Goal: Task Accomplishment & Management: Manage account settings

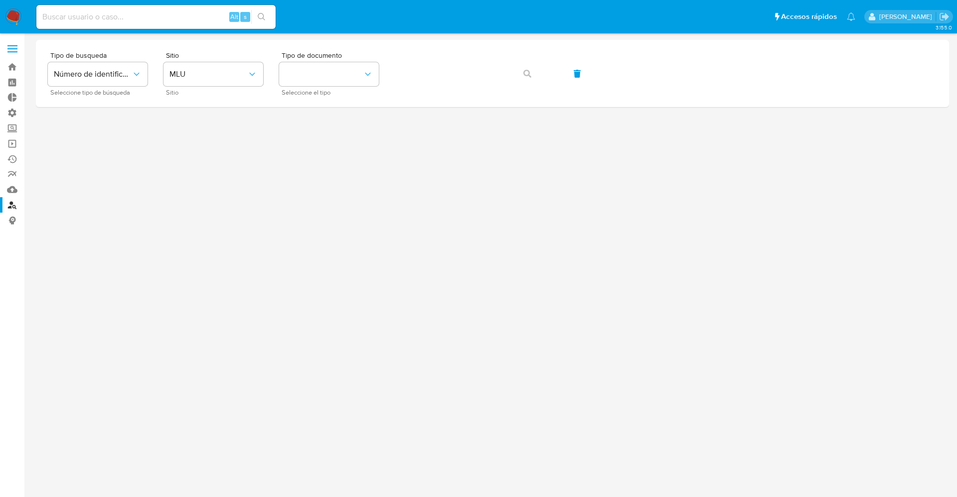
click at [12, 45] on span at bounding box center [12, 45] width 10 height 1
click at [0, 0] on input "checkbox" at bounding box center [0, 0] width 0 height 0
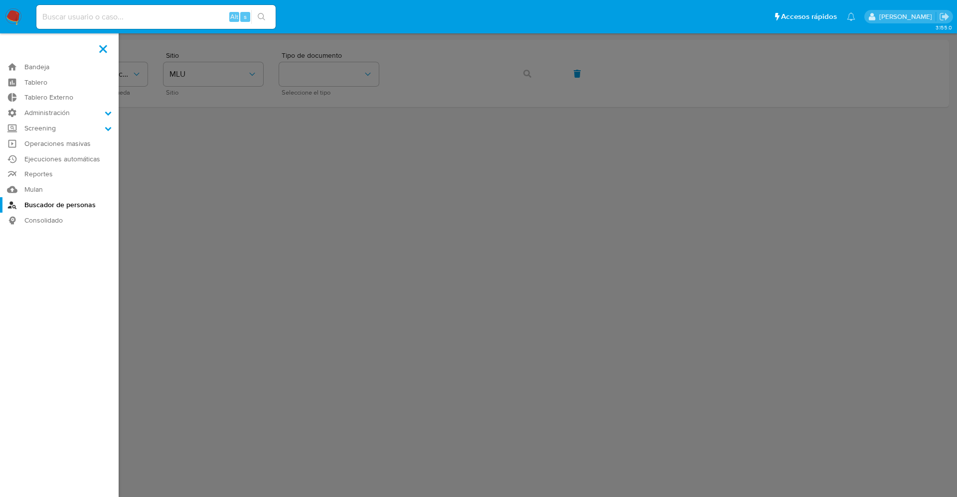
click at [6, 17] on img at bounding box center [13, 16] width 17 height 17
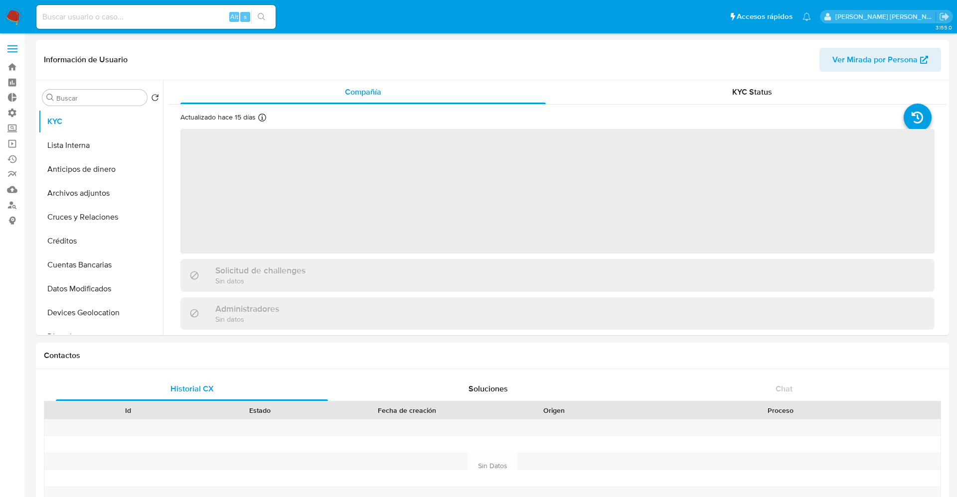
select select "10"
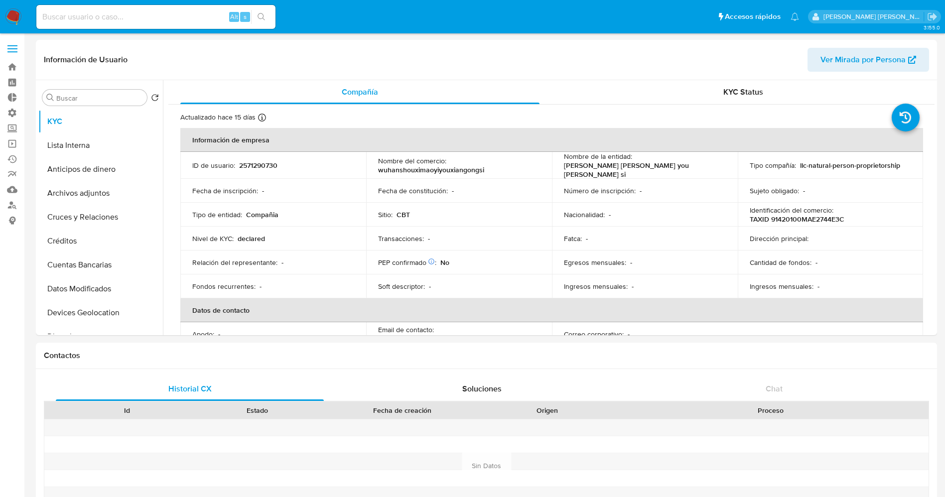
click at [13, 20] on img at bounding box center [13, 16] width 17 height 17
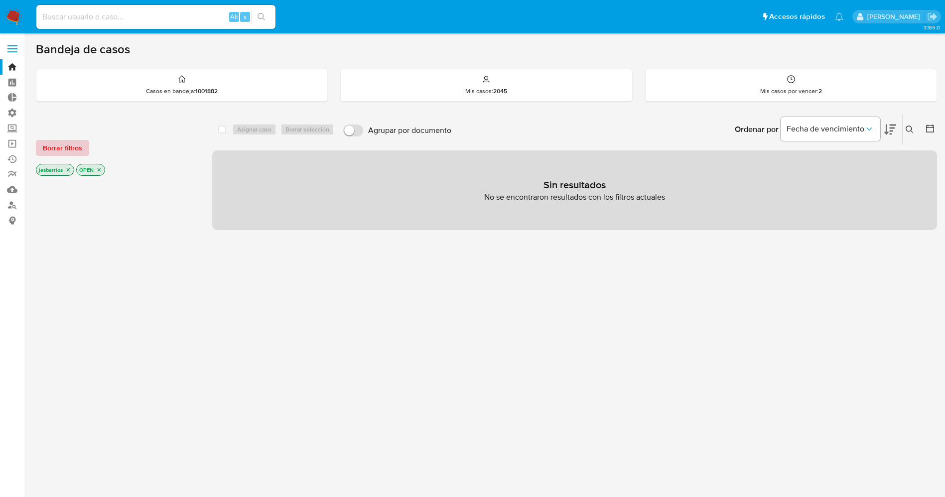
click at [79, 148] on span "Borrar filtros" at bounding box center [62, 148] width 39 height 14
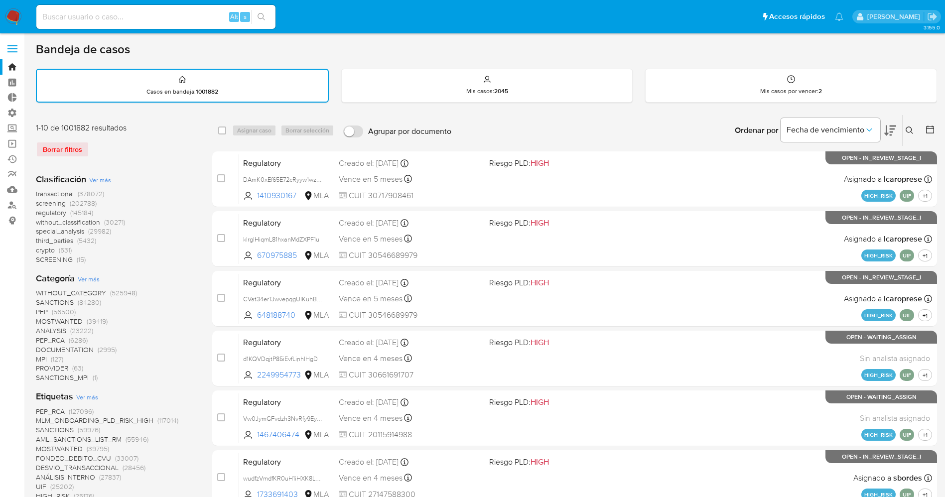
click at [910, 132] on icon at bounding box center [910, 131] width 8 height 8
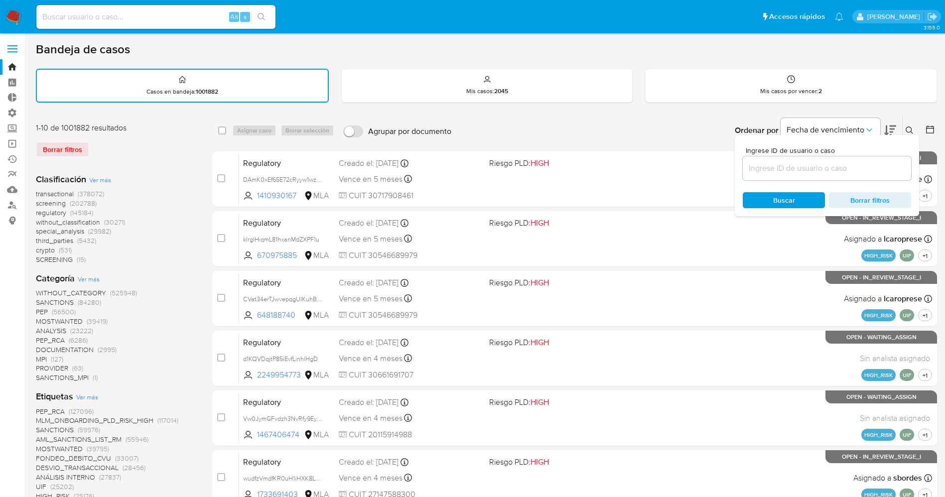
click at [840, 170] on input at bounding box center [827, 168] width 168 height 13
type input "0SLP9IbMnRyu6Yw7IRSzOVrY"
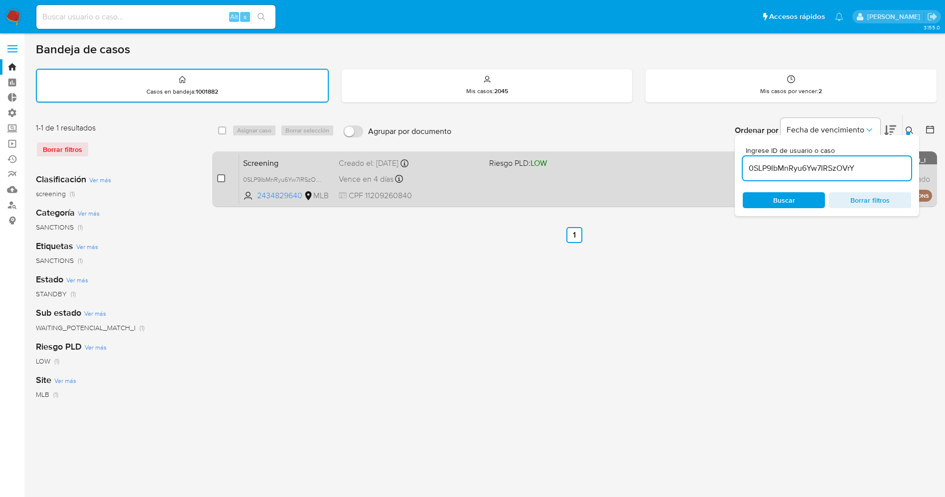
click at [218, 177] on input "checkbox" at bounding box center [221, 178] width 8 height 8
checkbox input "true"
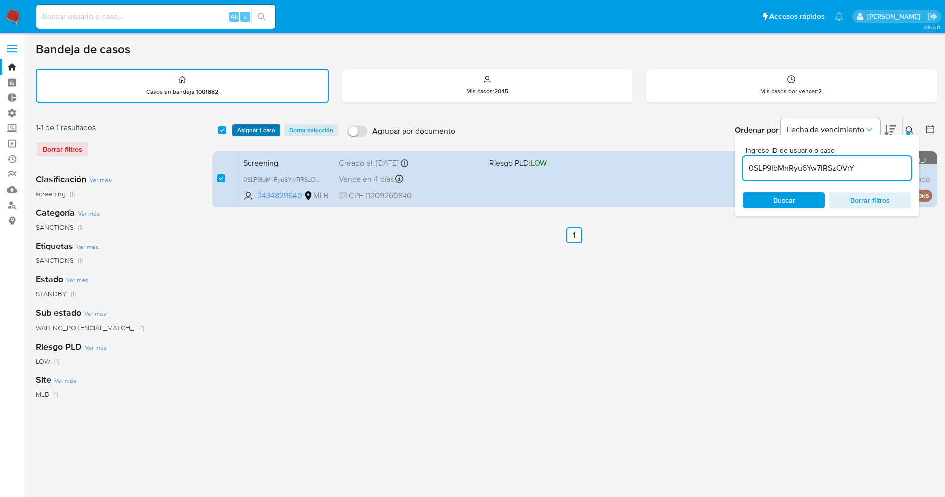
click at [247, 128] on span "Asignar 1 caso" at bounding box center [256, 131] width 38 height 10
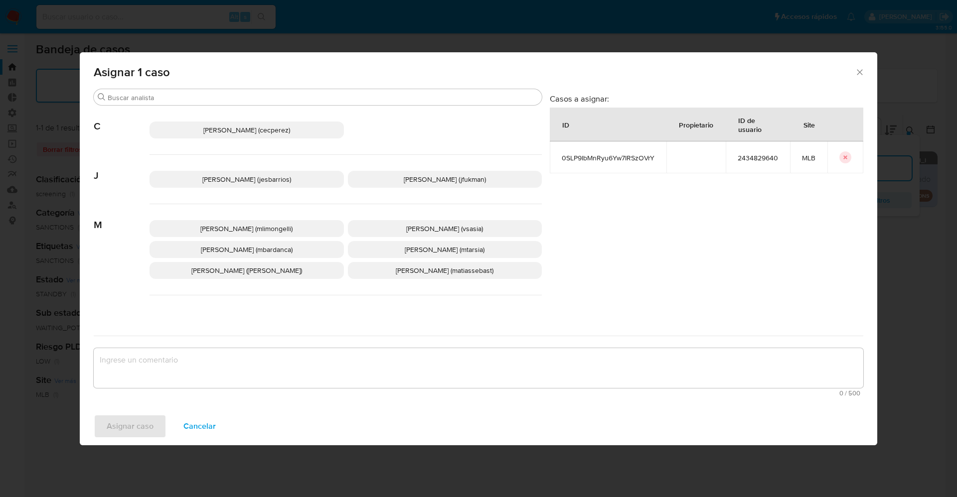
click at [258, 184] on span "Jesica Iris Barrios Leita (jesbarrios)" at bounding box center [246, 179] width 89 height 10
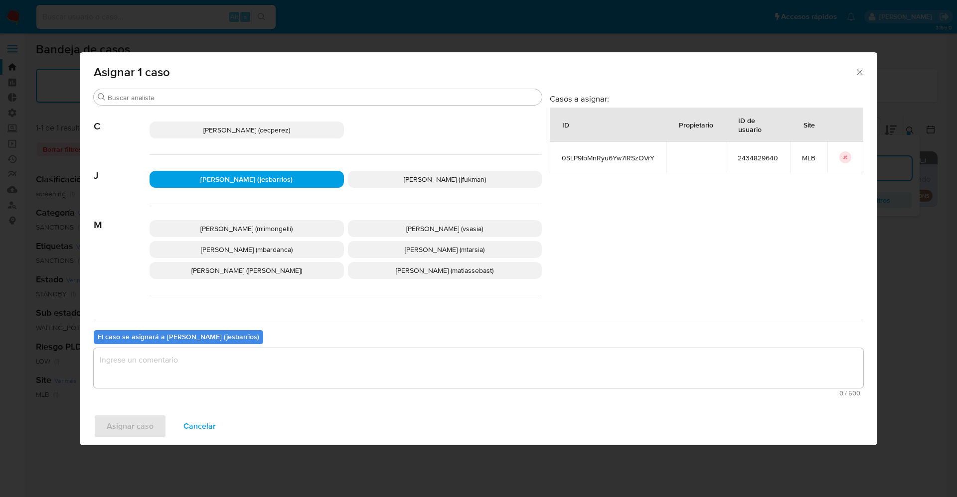
click at [309, 361] on textarea "assign-modal" at bounding box center [478, 368] width 769 height 40
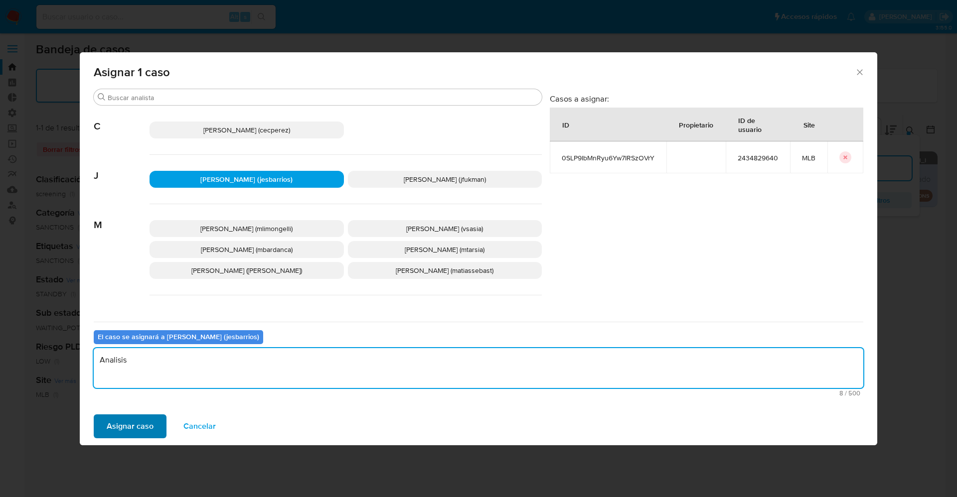
type textarea "Analisis"
click at [147, 428] on span "Asignar caso" at bounding box center [130, 426] width 47 height 22
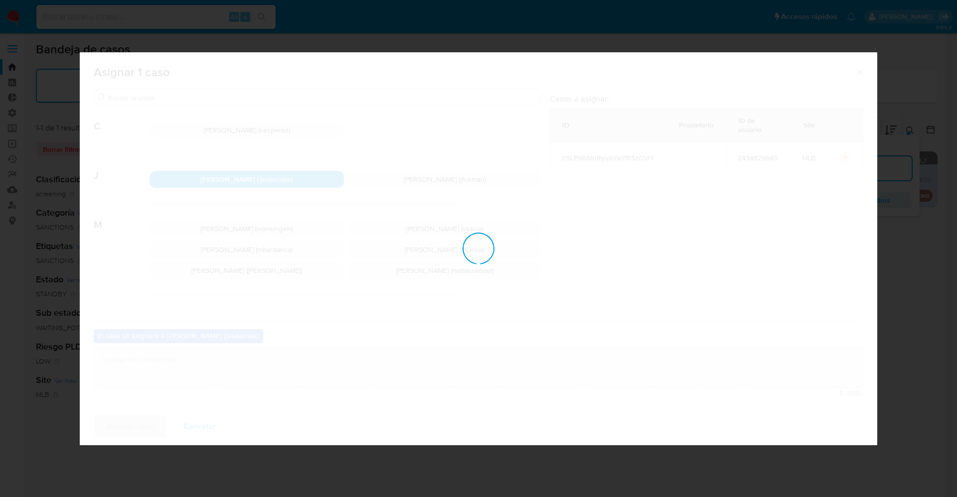
checkbox input "false"
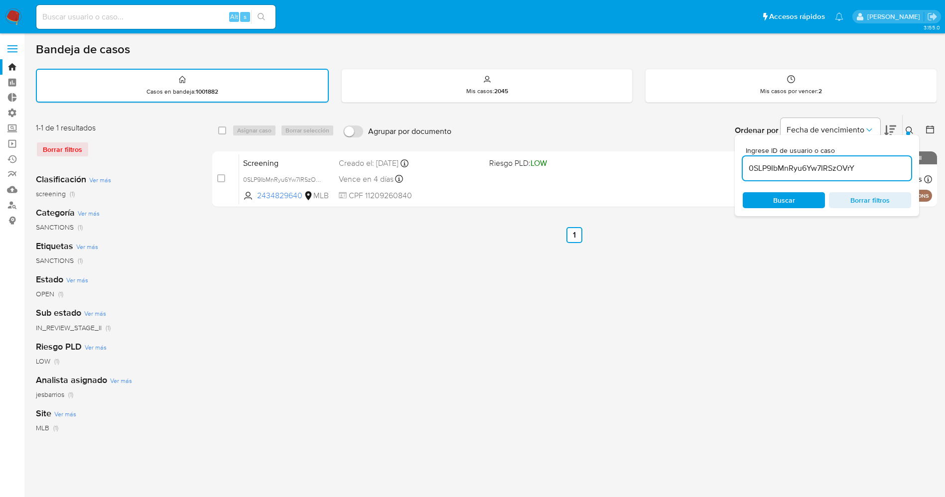
click at [12, 21] on img at bounding box center [13, 16] width 17 height 17
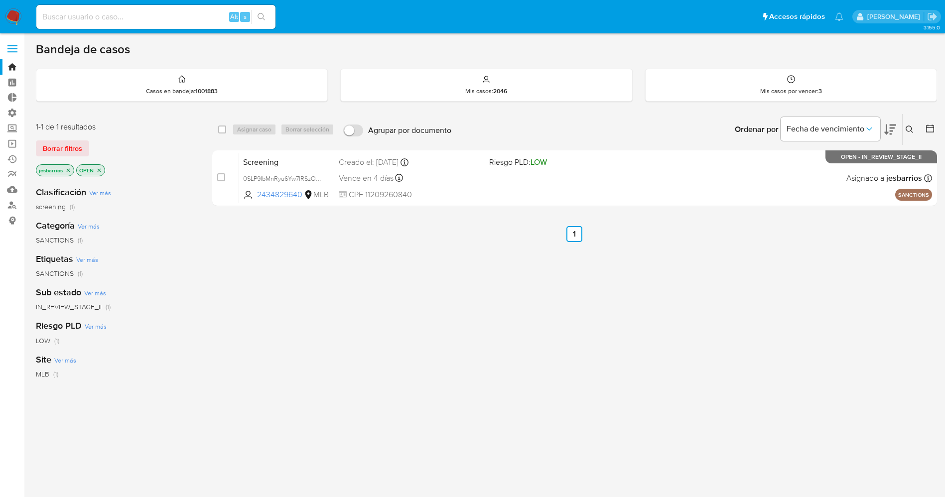
click at [526, 416] on div "select-all-cases-checkbox Asignar caso Borrar selección Agrupar por documento O…" at bounding box center [574, 339] width 725 height 451
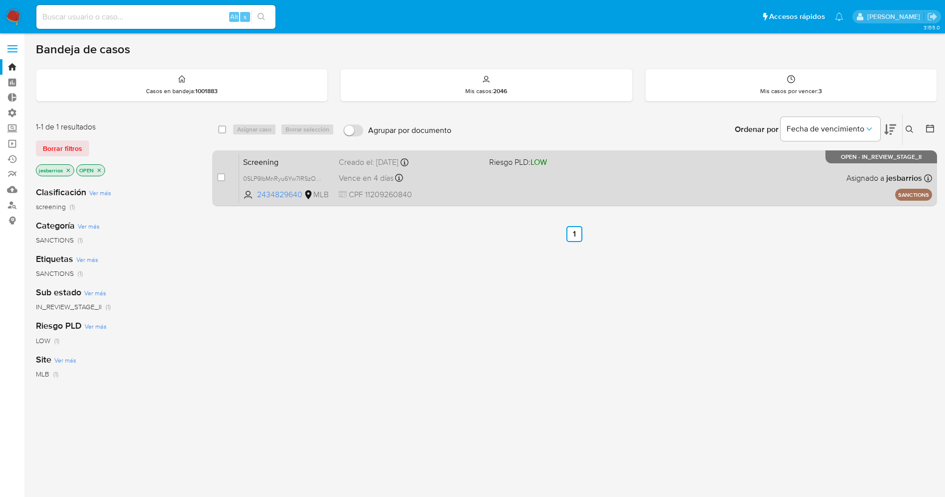
click at [559, 166] on span "Riesgo PLD: LOW" at bounding box center [560, 161] width 142 height 13
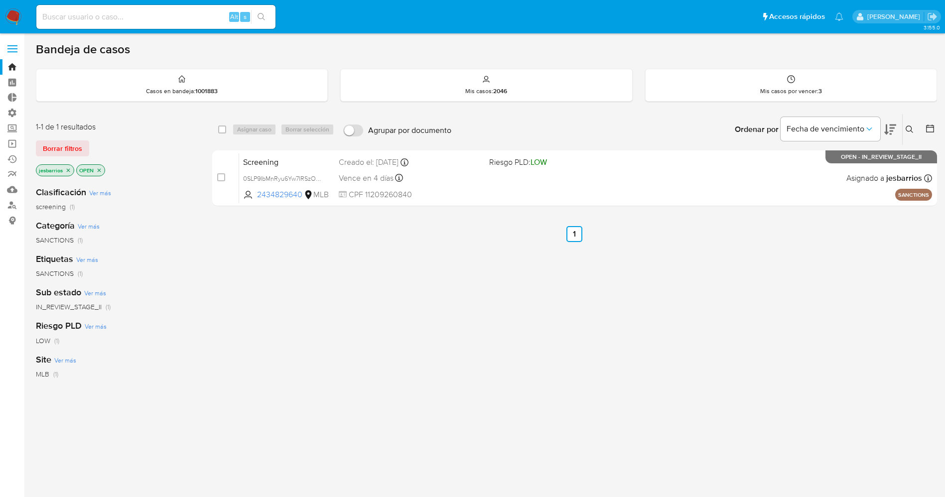
click at [16, 22] on img at bounding box center [13, 16] width 17 height 17
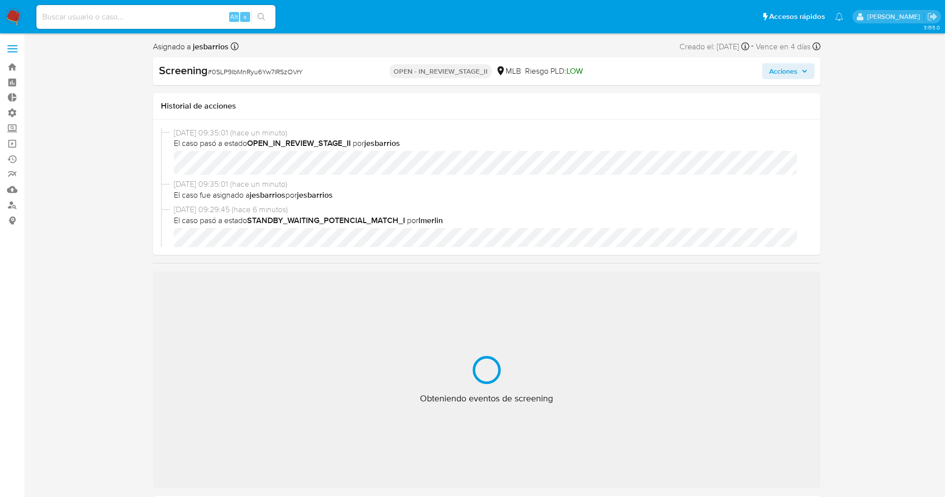
select select "10"
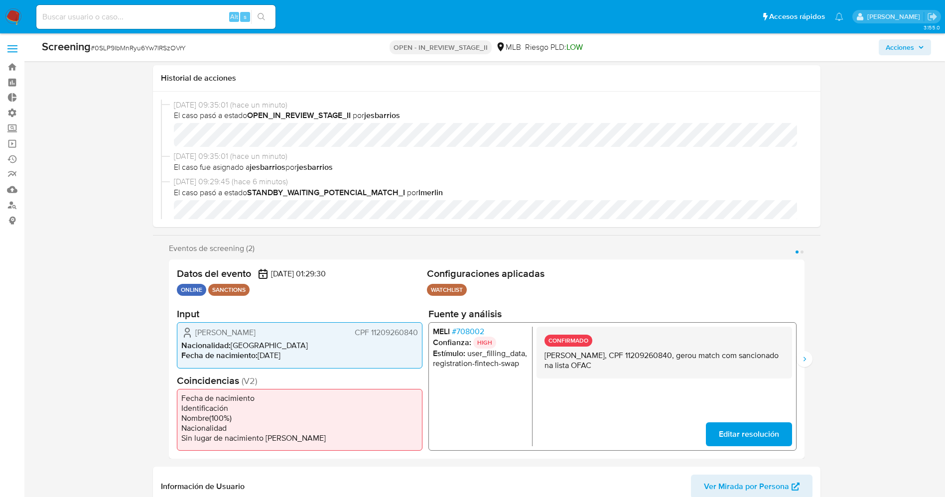
scroll to position [75, 0]
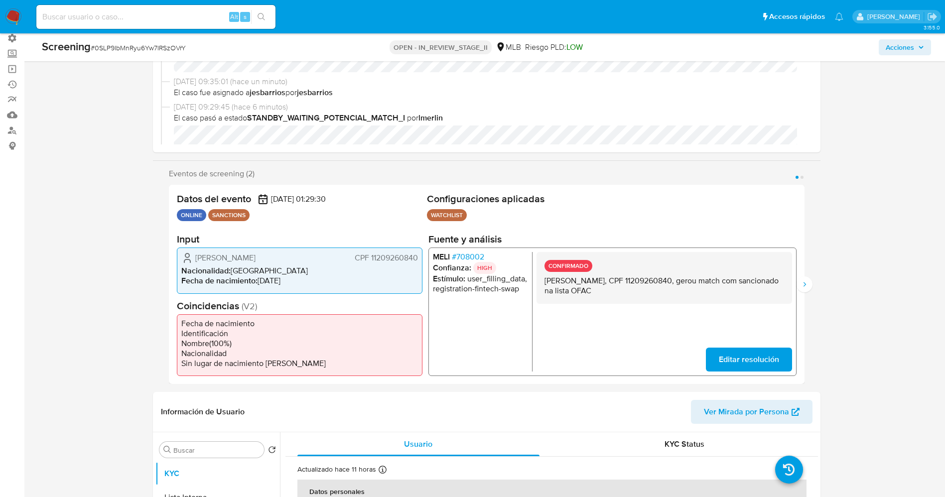
click at [469, 254] on span "# 708002" at bounding box center [467, 257] width 32 height 10
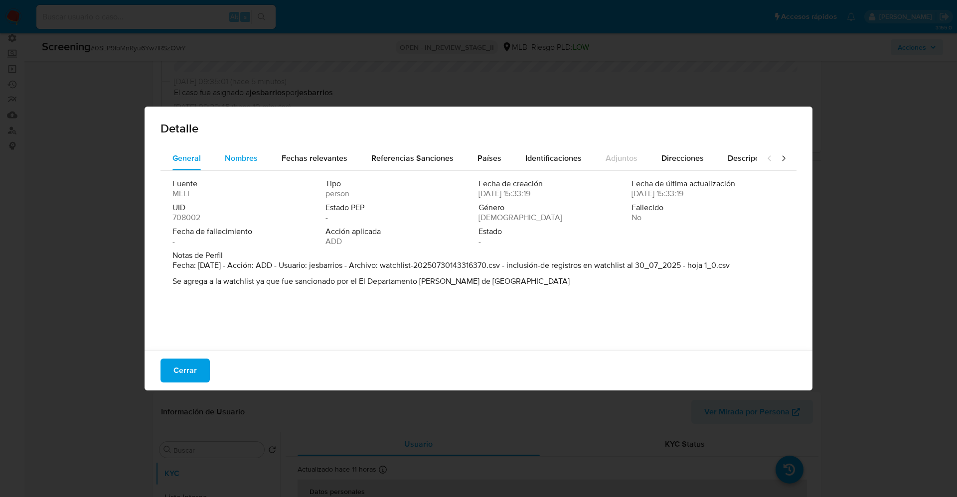
click at [247, 159] on span "Nombres" at bounding box center [241, 157] width 33 height 11
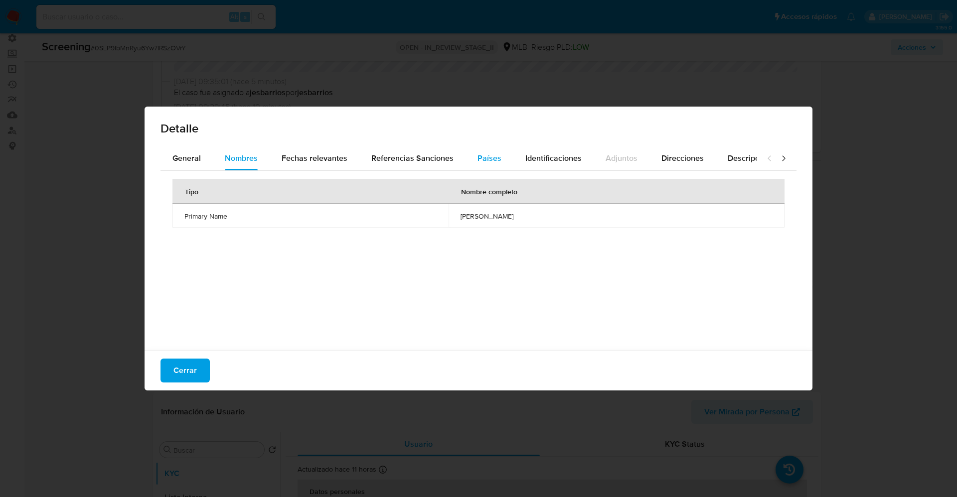
click at [491, 154] on span "Países" at bounding box center [489, 157] width 24 height 11
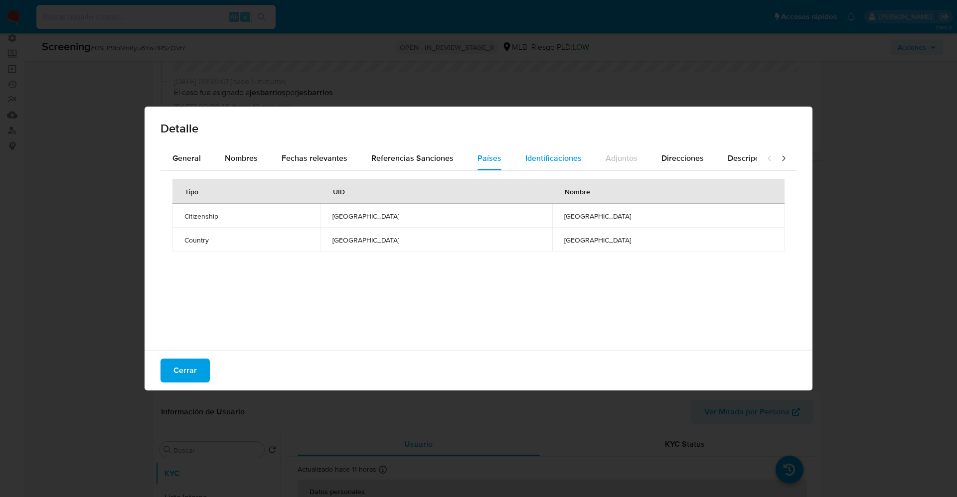
click at [546, 156] on span "Identificaciones" at bounding box center [553, 157] width 56 height 11
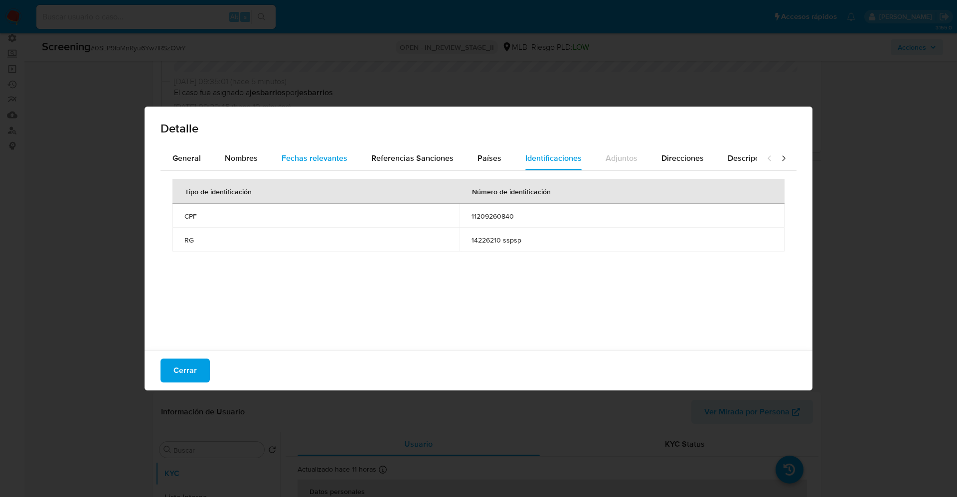
click at [299, 146] on div "Fechas relevantes" at bounding box center [314, 158] width 66 height 24
click at [539, 158] on span "Identificaciones" at bounding box center [553, 157] width 56 height 11
click at [199, 374] on button "Cerrar" at bounding box center [184, 371] width 49 height 24
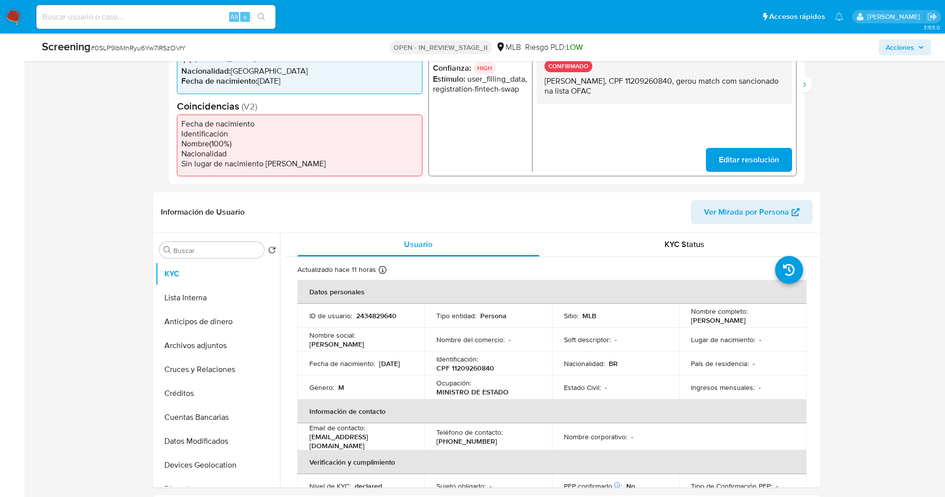
scroll to position [299, 0]
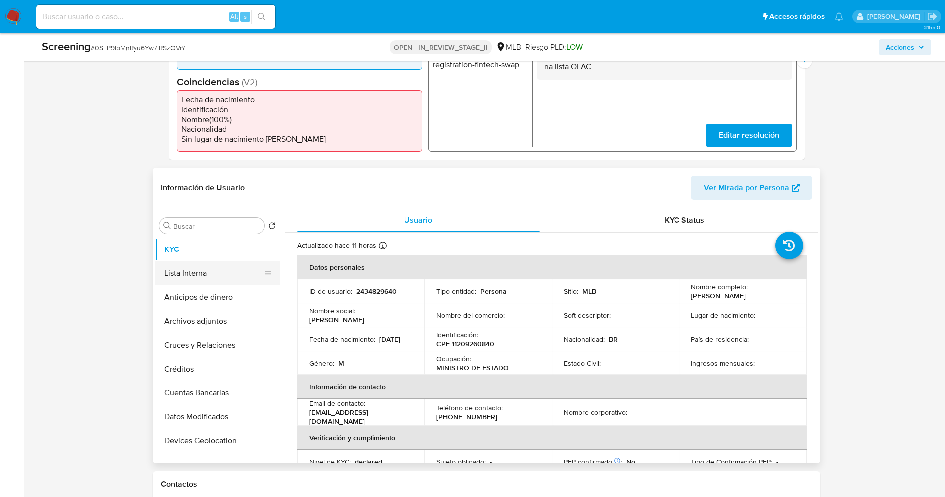
click at [223, 267] on button "Lista Interna" at bounding box center [213, 274] width 117 height 24
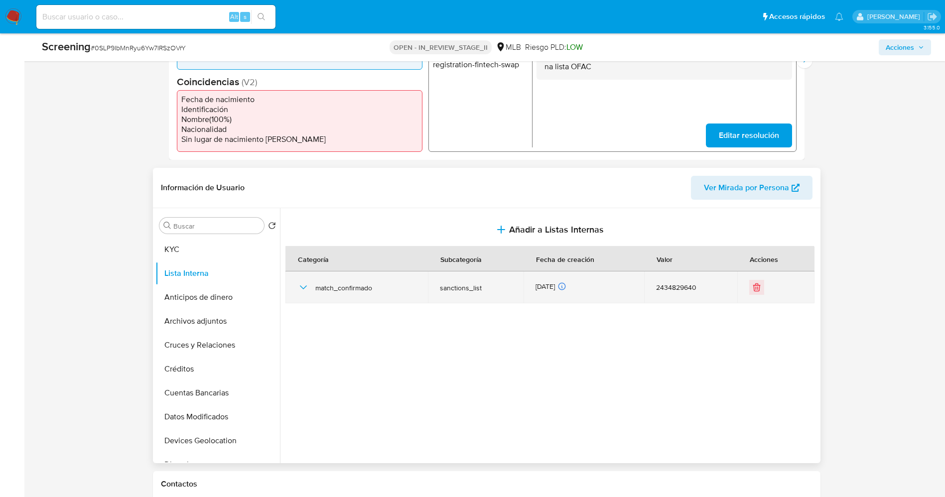
click at [304, 286] on icon "button" at bounding box center [303, 287] width 12 height 12
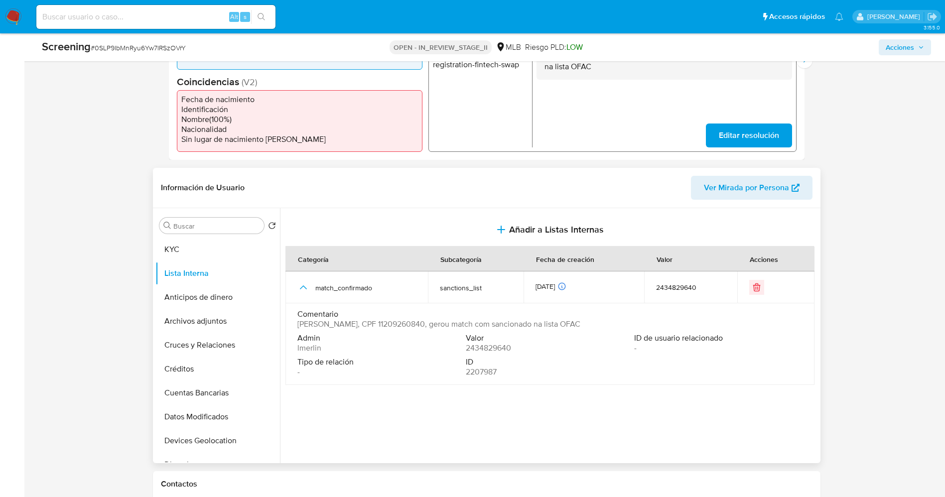
drag, startPoint x: 299, startPoint y: 328, endPoint x: 387, endPoint y: 324, distance: 87.8
click at [387, 324] on span "ALEXANDRE DE MORAES, CPF 11209260840, gerou match com sancionado na lista OFAC" at bounding box center [438, 324] width 283 height 10
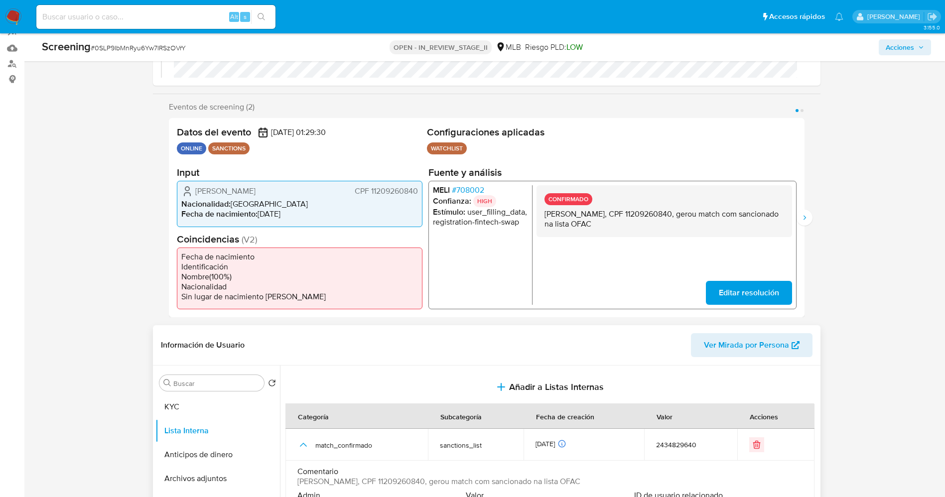
scroll to position [75, 0]
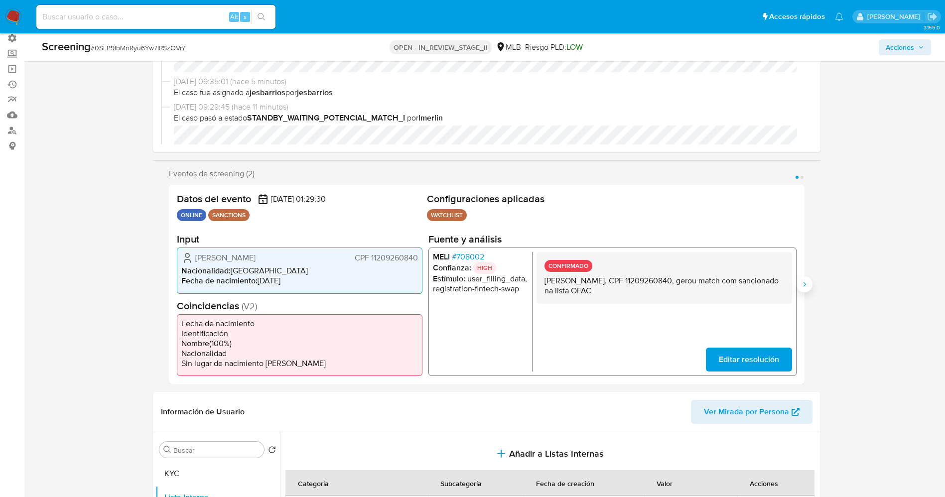
click at [805, 285] on icon "Siguiente" at bounding box center [804, 284] width 2 height 4
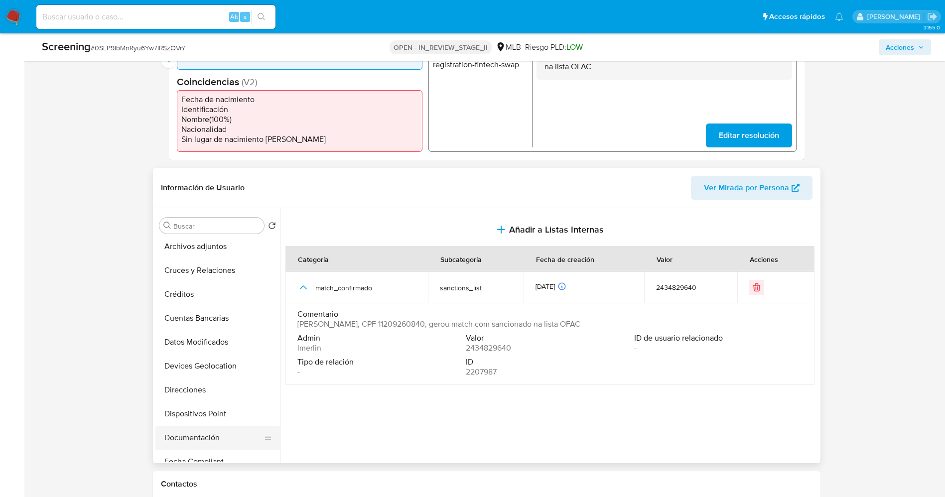
click at [207, 436] on button "Documentación" at bounding box center [213, 438] width 117 height 24
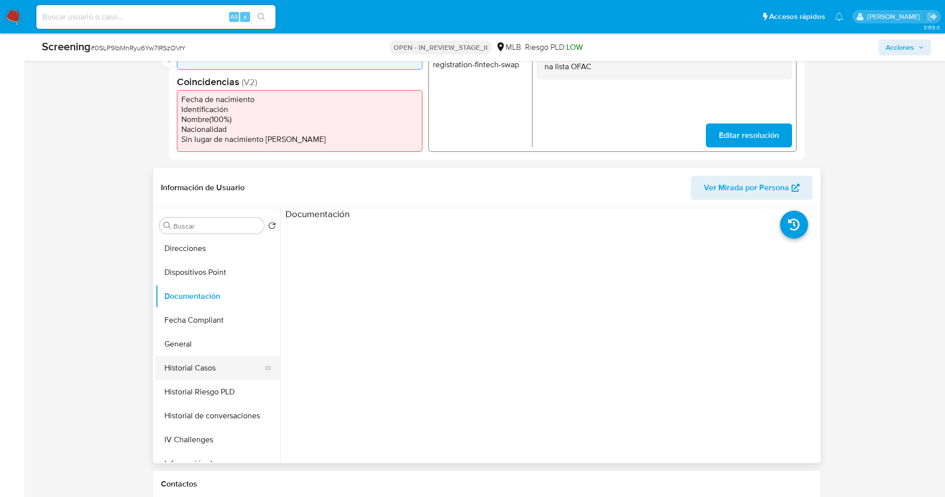
scroll to position [224, 0]
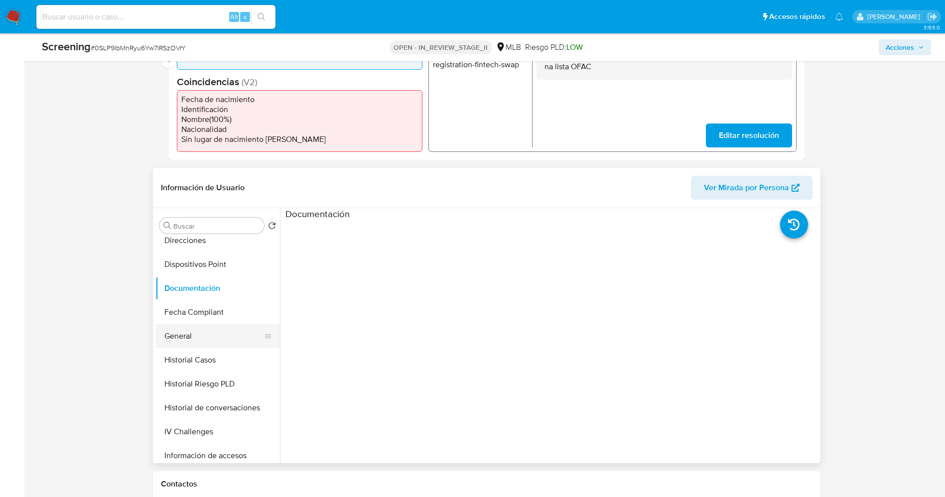
click at [218, 336] on button "General" at bounding box center [213, 336] width 117 height 24
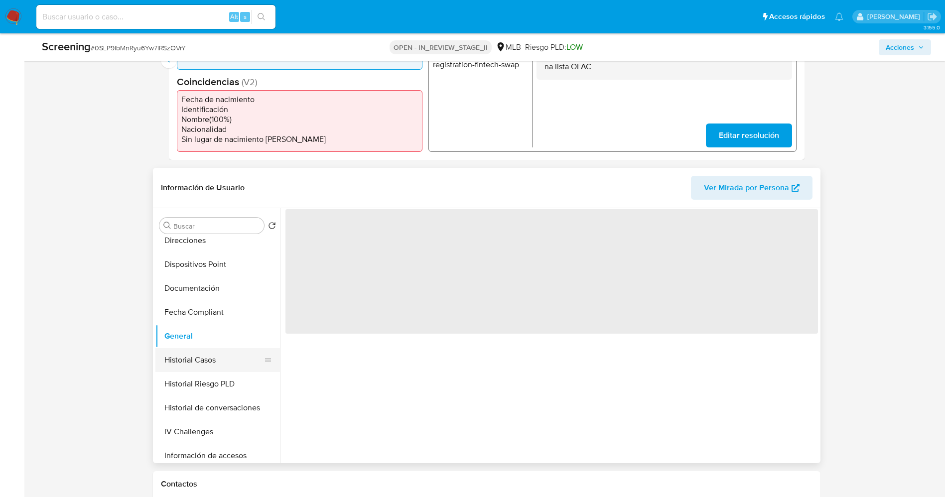
scroll to position [0, 0]
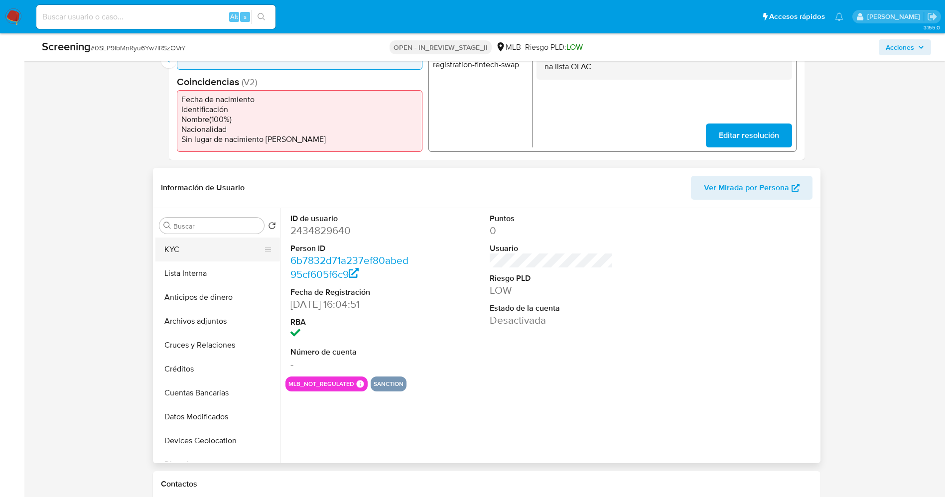
click at [196, 241] on button "KYC" at bounding box center [213, 250] width 117 height 24
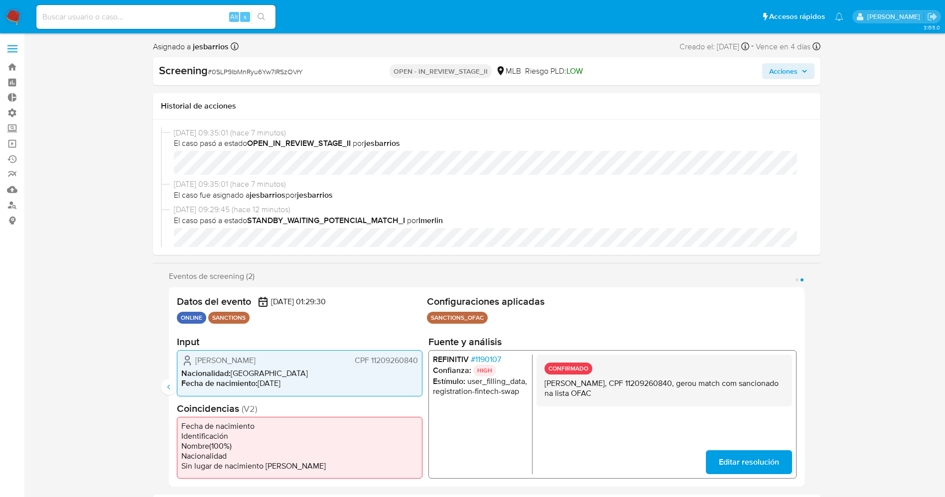
click at [488, 360] on span "# 1190107" at bounding box center [485, 360] width 30 height 10
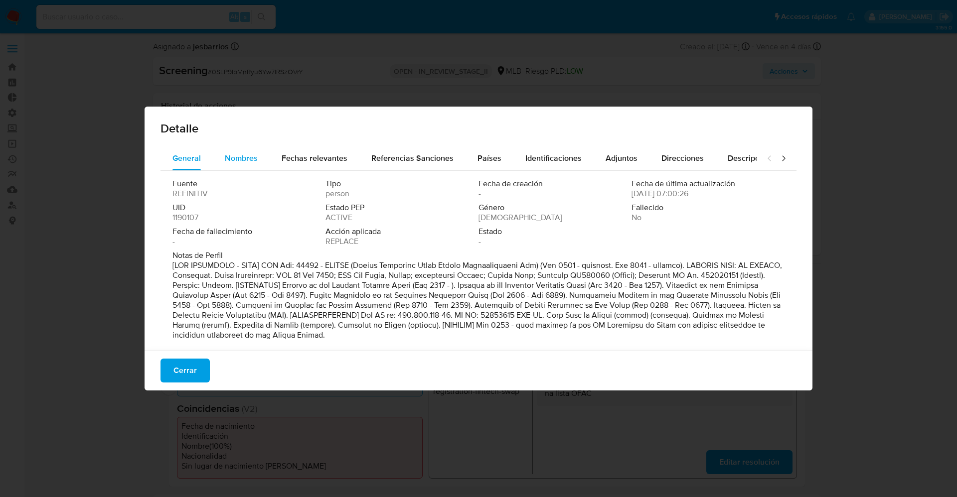
click at [261, 158] on button "Nombres" at bounding box center [241, 158] width 57 height 24
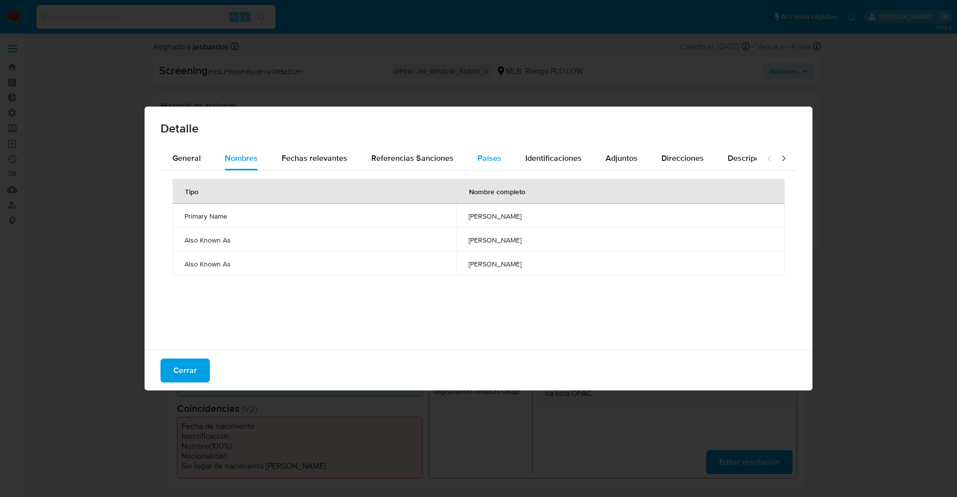
click at [501, 157] on button "Países" at bounding box center [489, 158] width 48 height 24
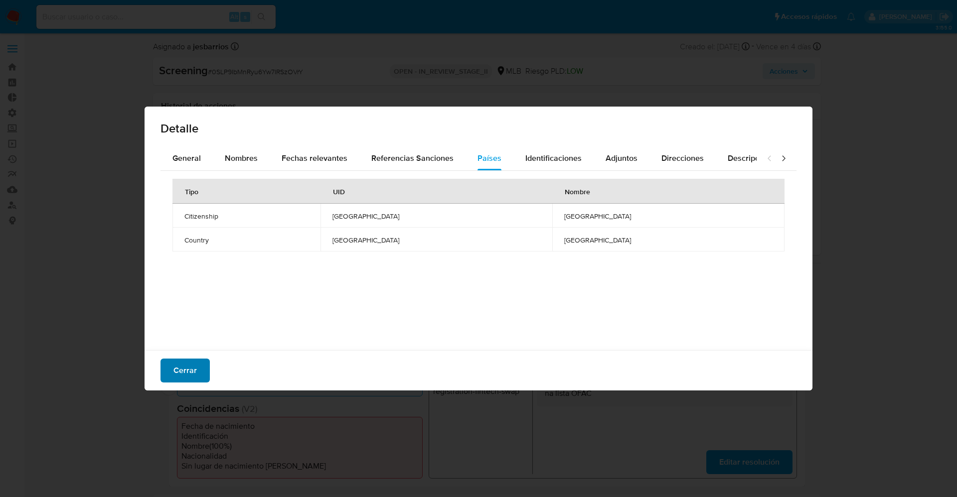
click at [193, 375] on span "Cerrar" at bounding box center [184, 371] width 23 height 22
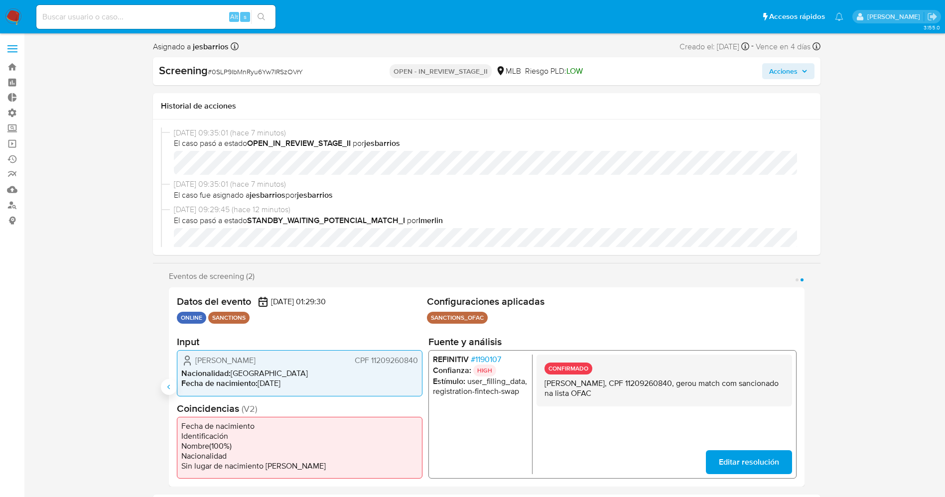
click at [170, 387] on icon "Anterior" at bounding box center [169, 387] width 8 height 8
click at [458, 364] on span "# 708002" at bounding box center [467, 360] width 32 height 10
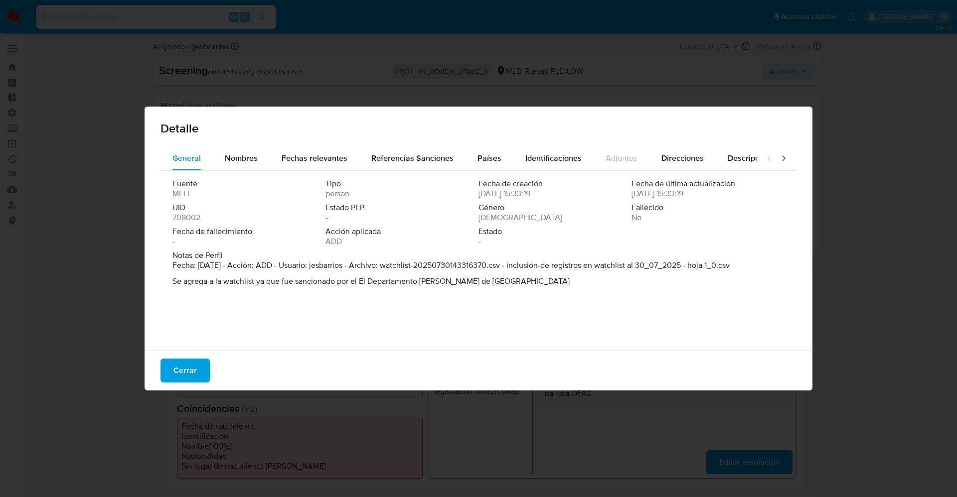
click at [949, 317] on div "Detalle General Nombres Fechas relevantes Referencias Sanciones Países Identifi…" at bounding box center [478, 248] width 957 height 497
click at [205, 369] on button "Cerrar" at bounding box center [184, 371] width 49 height 24
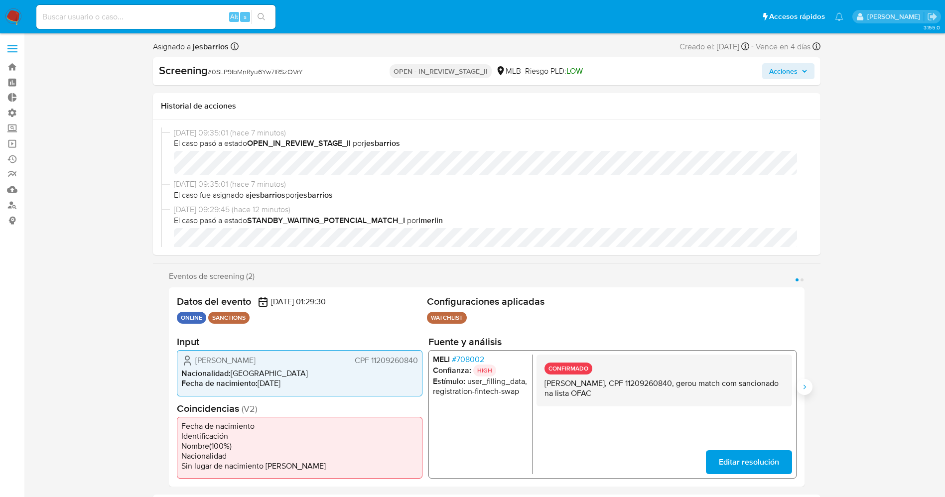
click at [808, 389] on icon "Siguiente" at bounding box center [805, 387] width 8 height 8
click at [499, 359] on span "# 1190107" at bounding box center [485, 360] width 30 height 10
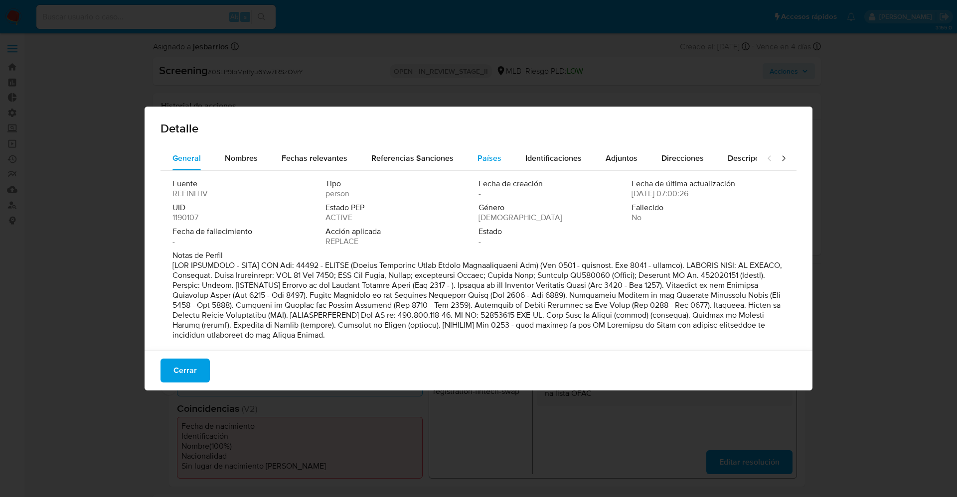
click at [491, 155] on span "Países" at bounding box center [489, 157] width 24 height 11
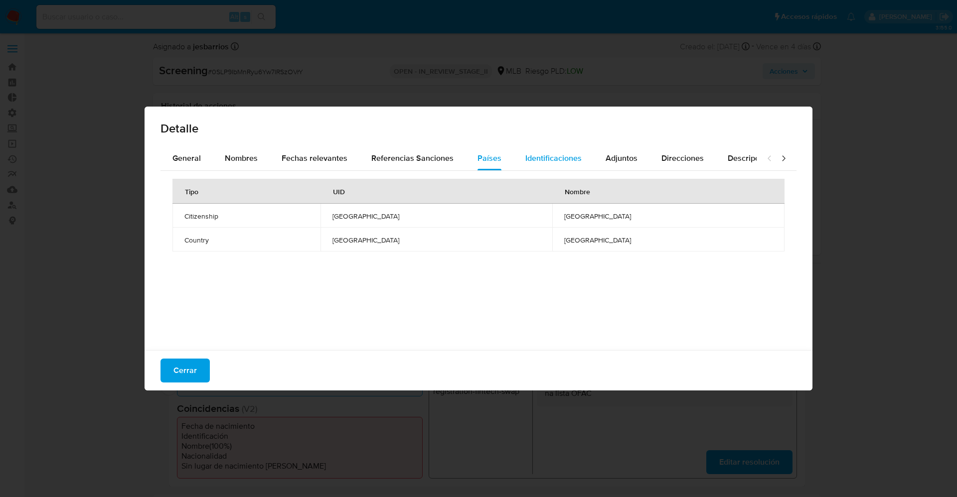
click at [550, 151] on div "Identificaciones" at bounding box center [553, 158] width 56 height 24
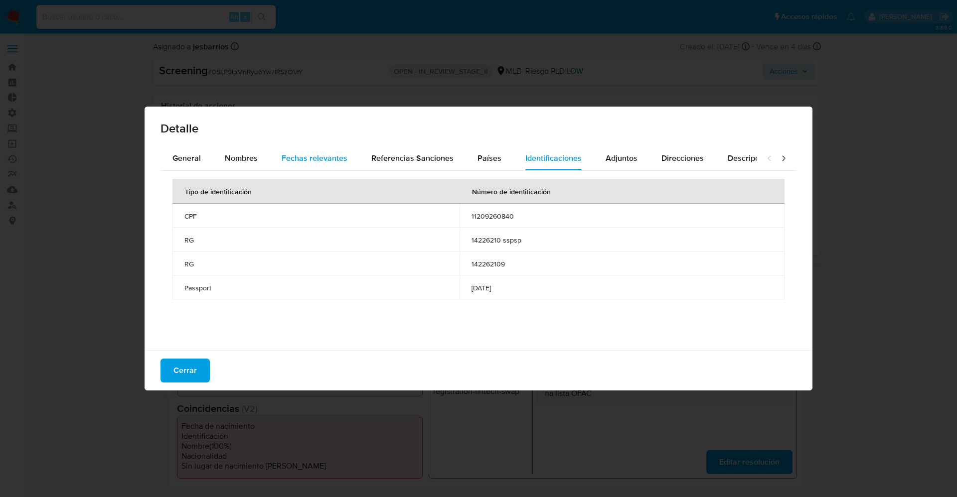
click at [293, 159] on span "Fechas relevantes" at bounding box center [314, 157] width 66 height 11
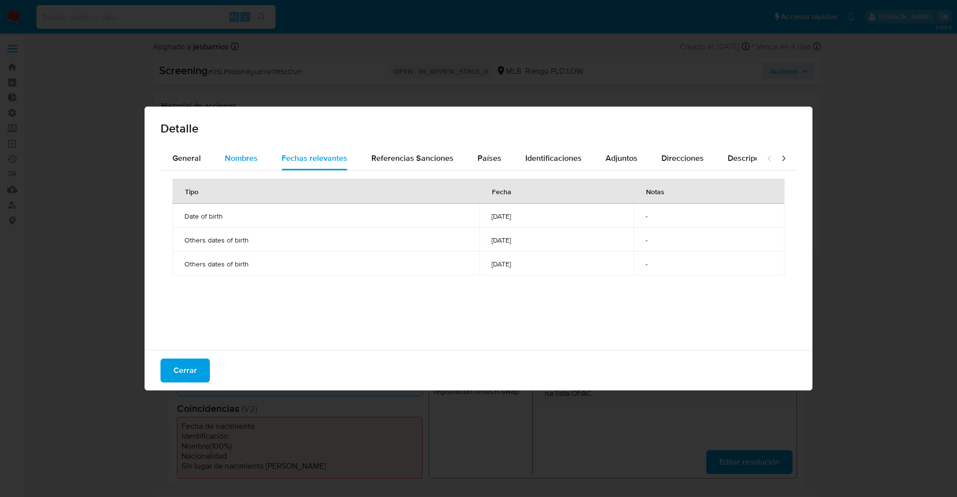
click at [256, 164] on div "Nombres" at bounding box center [241, 158] width 33 height 24
click at [428, 155] on span "Referencias Sanciones" at bounding box center [412, 157] width 82 height 11
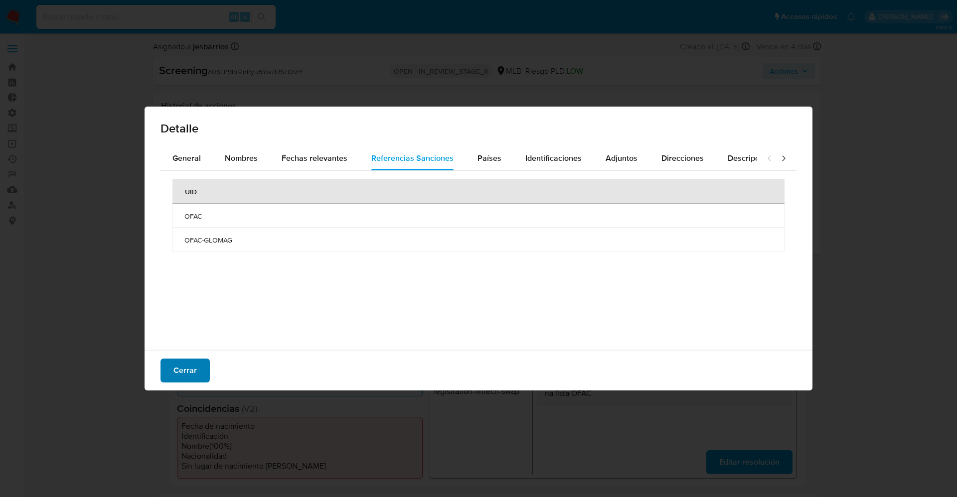
click at [177, 365] on span "Cerrar" at bounding box center [184, 371] width 23 height 22
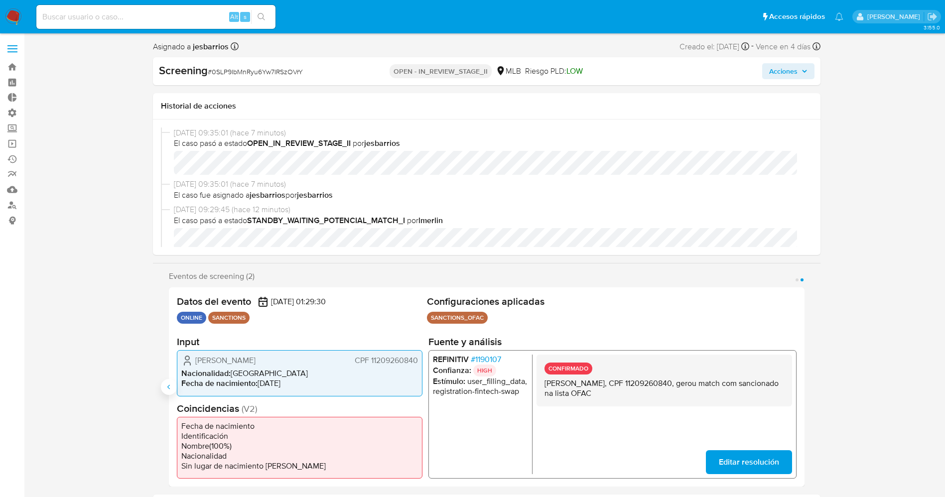
click at [163, 389] on button "Anterior" at bounding box center [169, 387] width 16 height 16
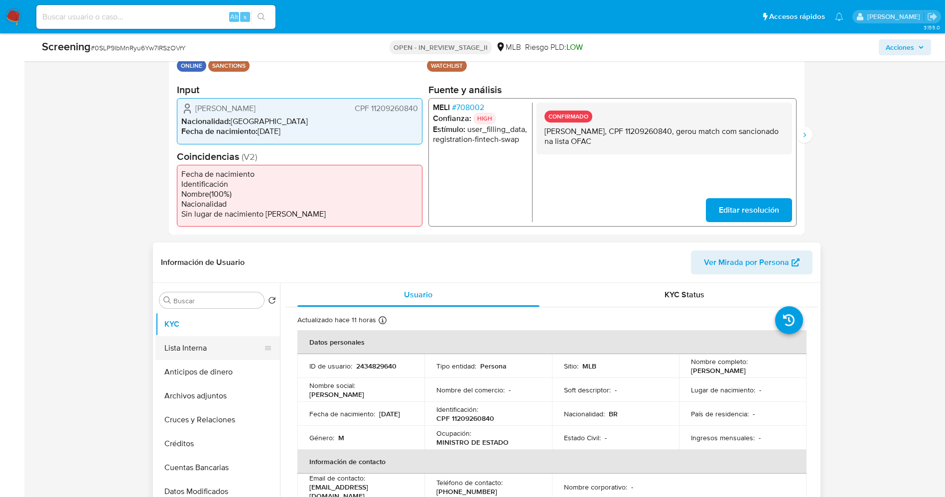
click at [197, 351] on button "Lista Interna" at bounding box center [213, 348] width 117 height 24
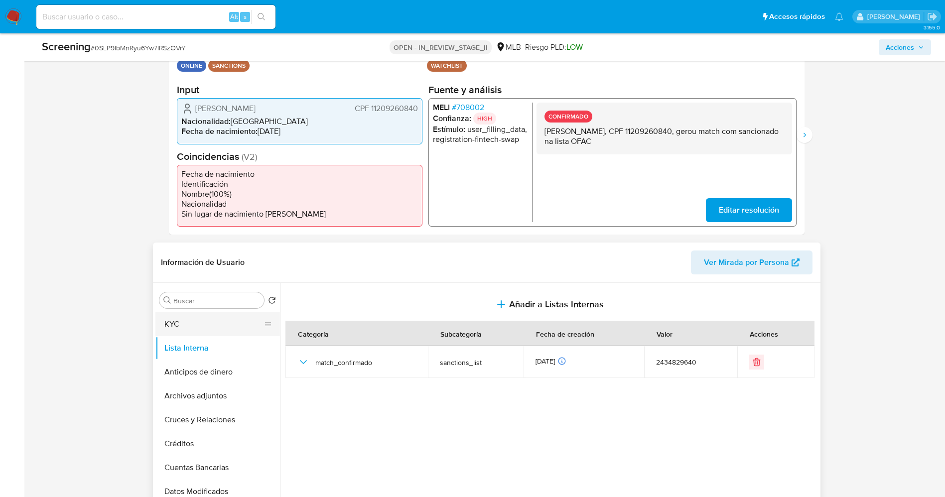
click at [218, 327] on button "KYC" at bounding box center [213, 324] width 117 height 24
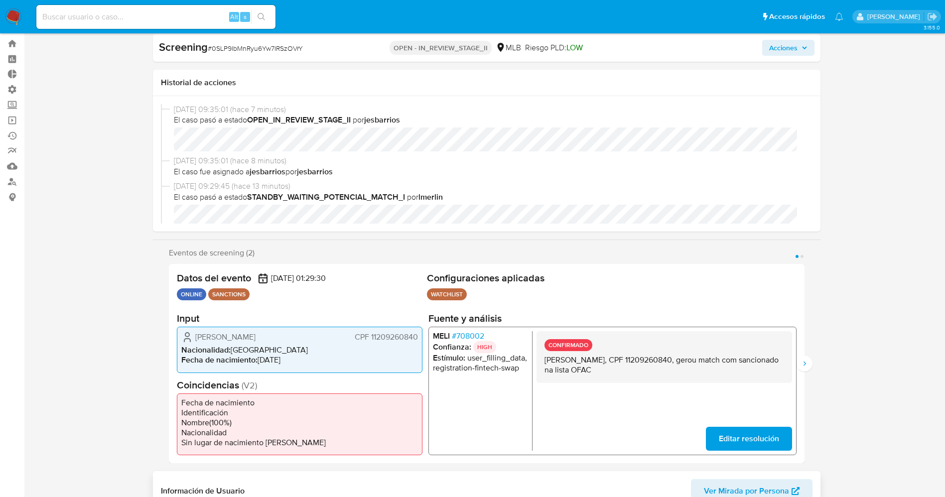
scroll to position [0, 0]
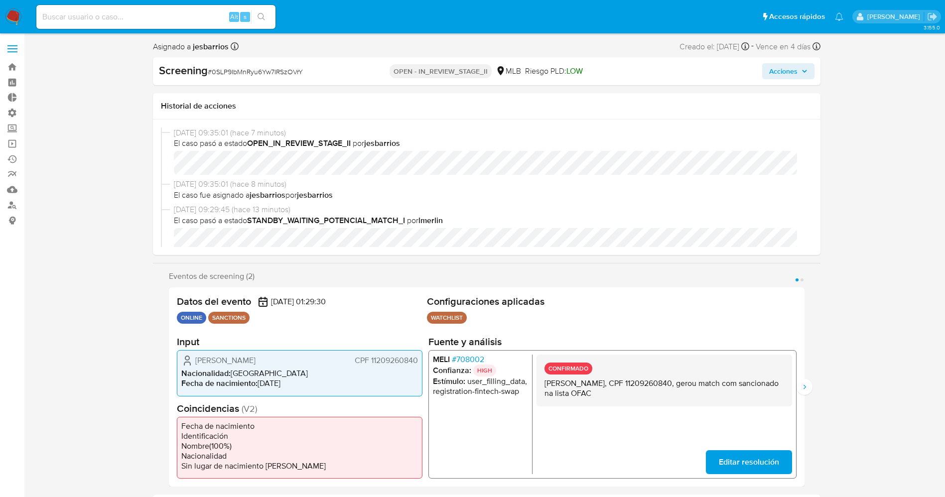
click at [791, 67] on span "Acciones" at bounding box center [783, 71] width 28 height 16
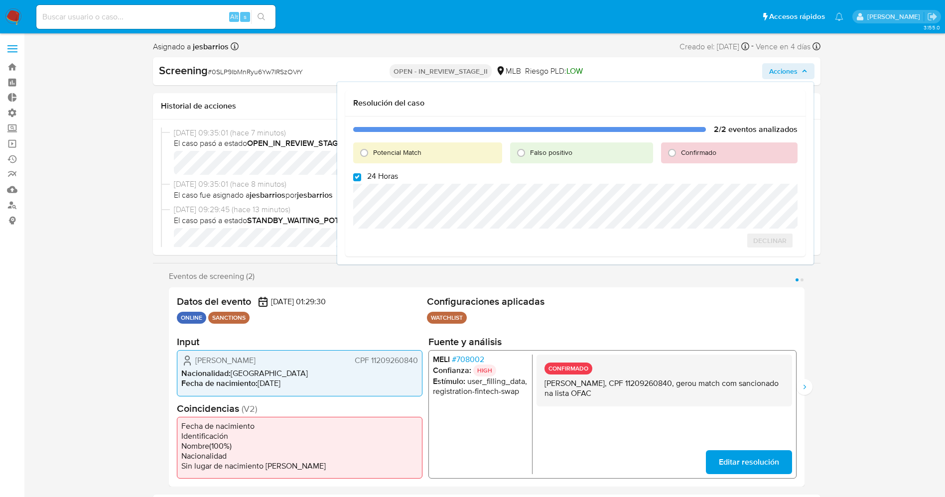
click at [404, 155] on span "Potencial Match" at bounding box center [397, 152] width 48 height 10
click at [372, 155] on input "Potencial Match" at bounding box center [364, 153] width 16 height 16
radio input "true"
click at [390, 173] on span "24 Horas" at bounding box center [382, 176] width 31 height 10
click at [361, 173] on input "24 Horas" at bounding box center [357, 177] width 8 height 8
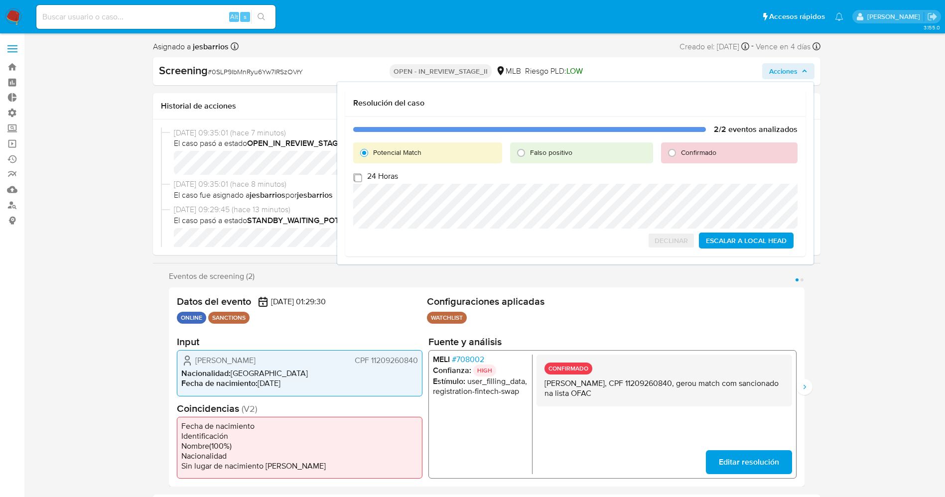
checkbox input "false"
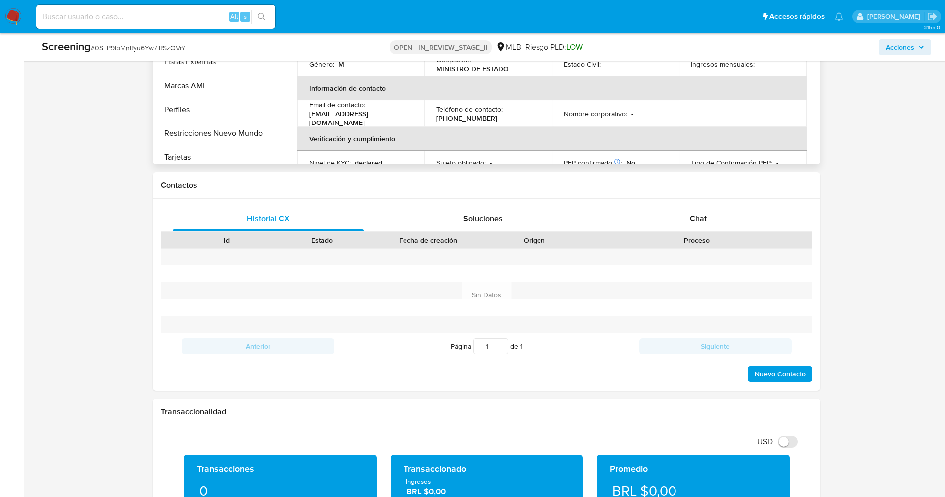
scroll to position [445, 0]
click at [242, 84] on button "Restricciones Nuevo Mundo" at bounding box center [213, 80] width 117 height 24
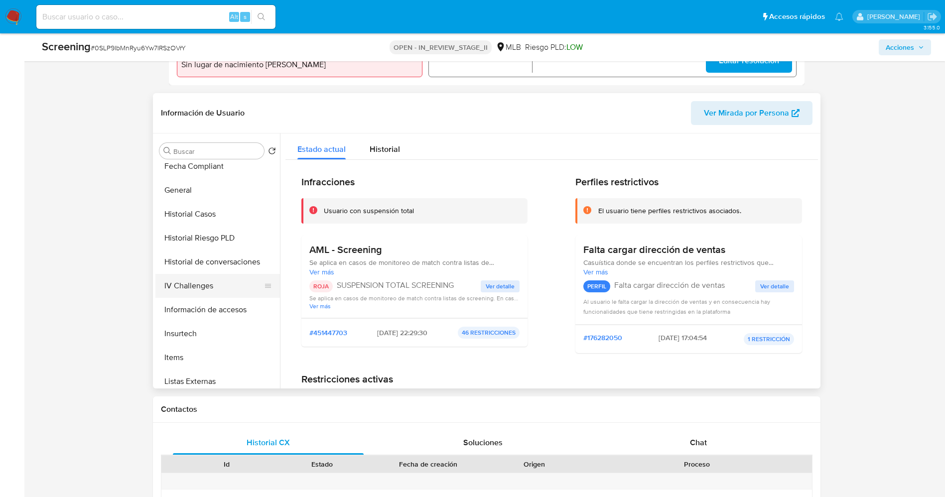
scroll to position [221, 0]
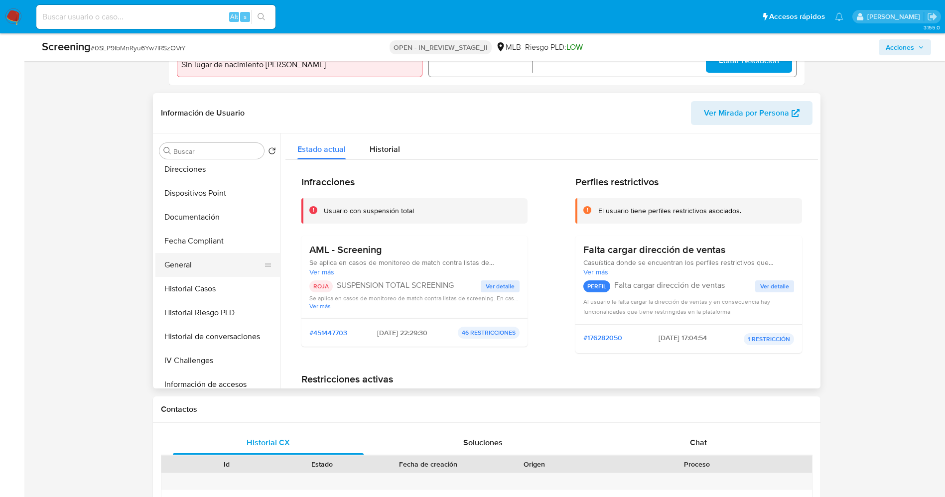
click at [190, 265] on button "General" at bounding box center [213, 265] width 117 height 24
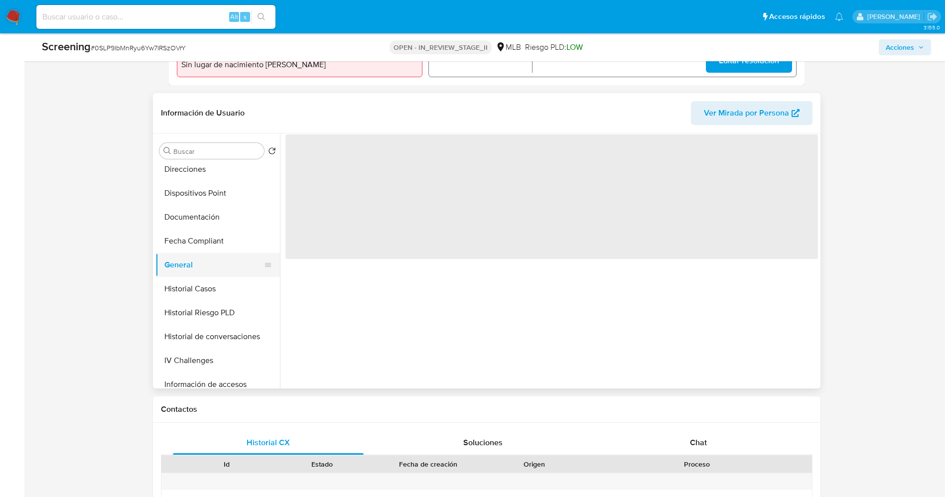
scroll to position [0, 0]
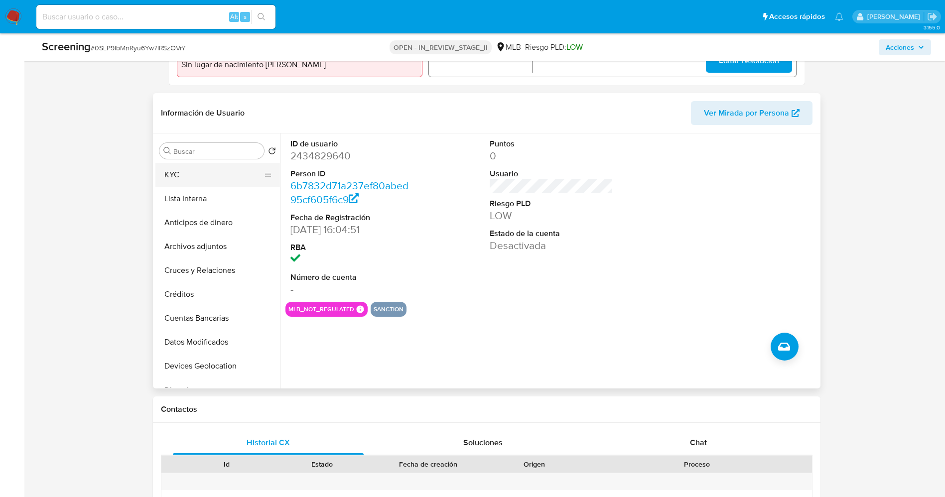
click at [190, 183] on button "KYC" at bounding box center [213, 175] width 117 height 24
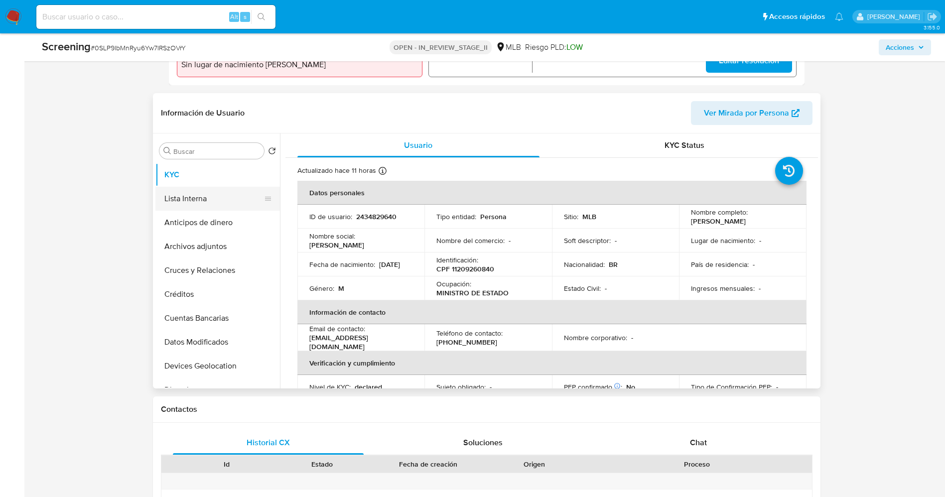
click at [206, 208] on button "Lista Interna" at bounding box center [213, 199] width 117 height 24
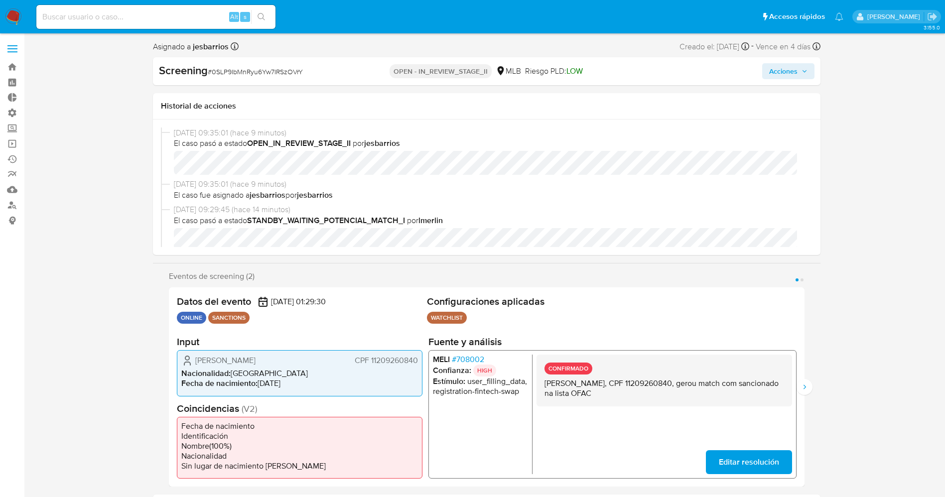
click at [788, 77] on span "Acciones" at bounding box center [783, 71] width 28 height 16
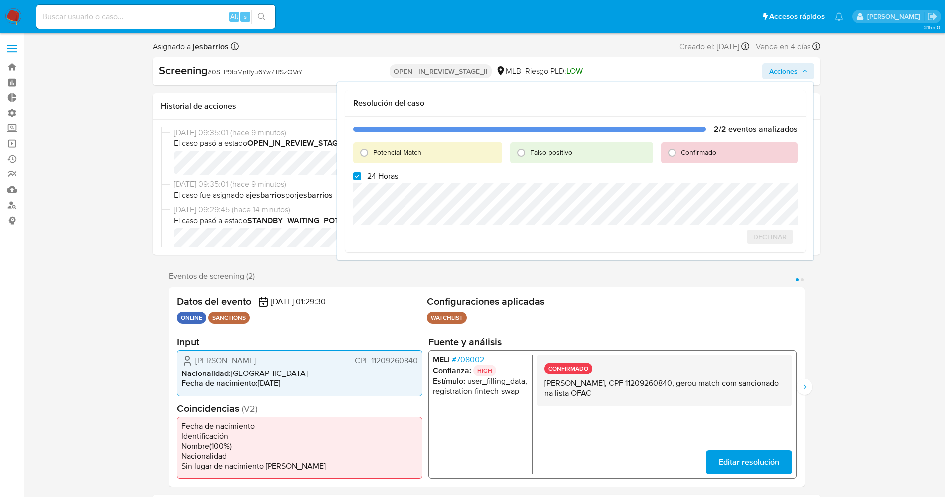
click at [419, 155] on span "Potencial Match" at bounding box center [397, 152] width 48 height 10
click at [372, 155] on input "Potencial Match" at bounding box center [364, 153] width 16 height 16
radio input "true"
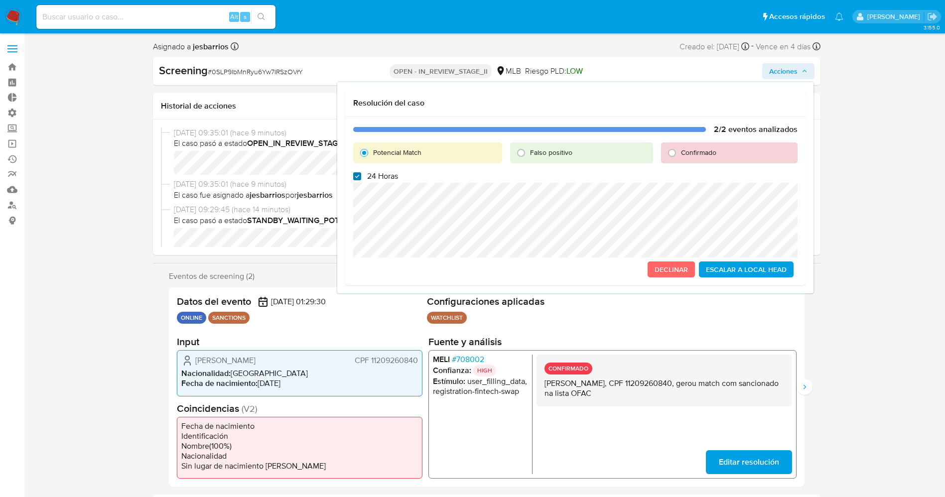
click at [354, 175] on input "24 Horas" at bounding box center [357, 176] width 8 height 8
checkbox input "false"
click at [756, 274] on span "Escalar a Local Head" at bounding box center [746, 270] width 81 height 14
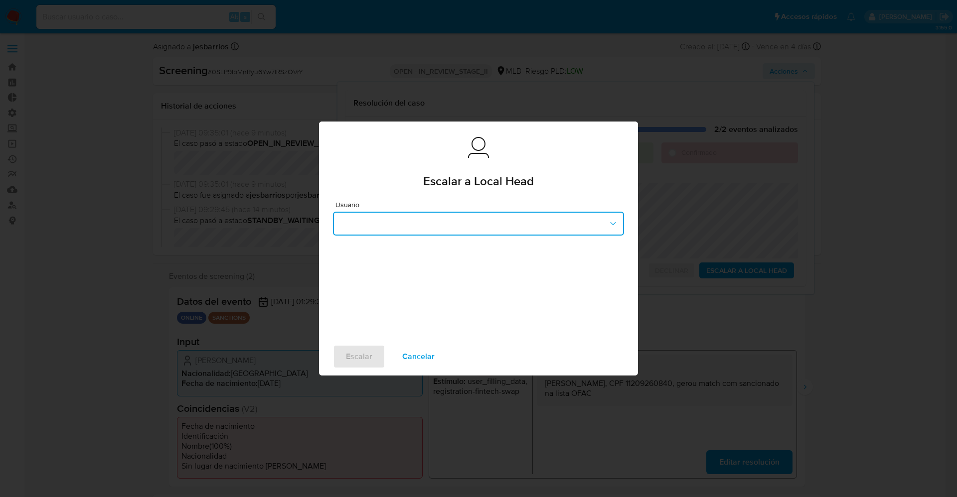
click at [469, 220] on button "button" at bounding box center [478, 224] width 291 height 24
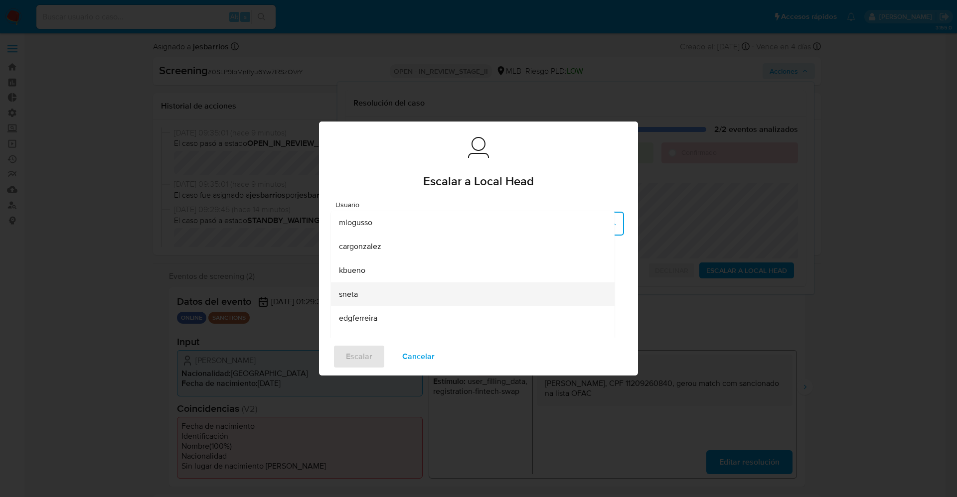
click at [406, 291] on div "sneta" at bounding box center [470, 294] width 262 height 24
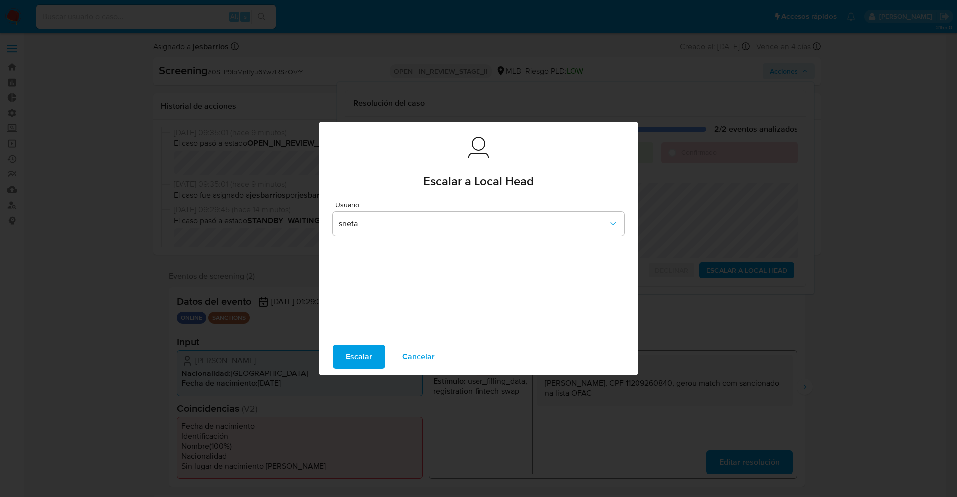
click at [349, 359] on span "Escalar" at bounding box center [359, 357] width 26 height 22
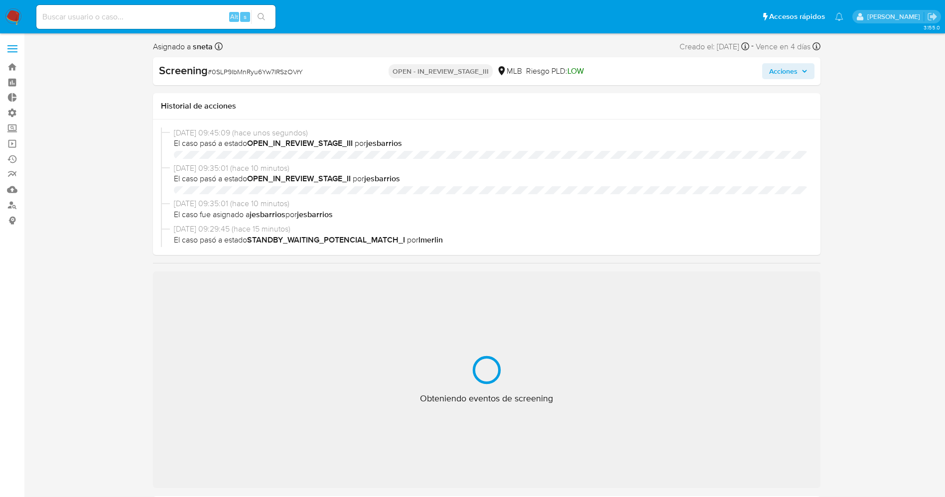
select select "10"
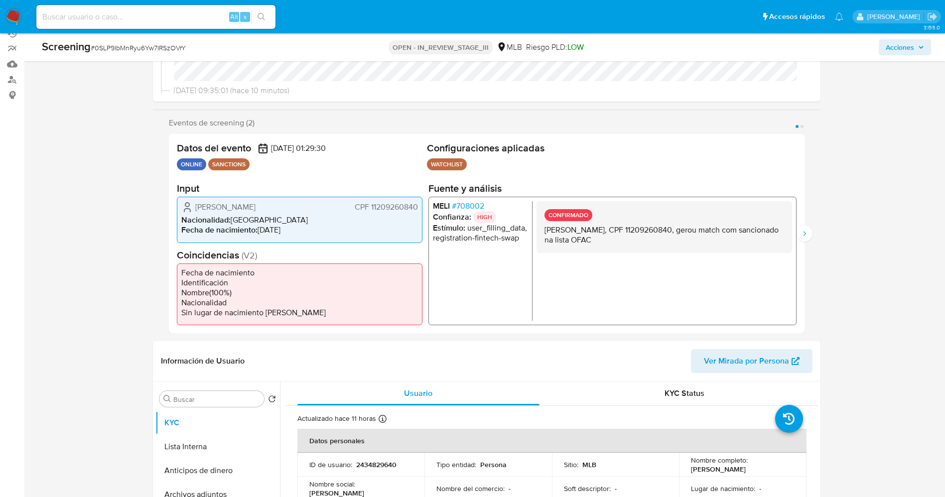
scroll to position [299, 0]
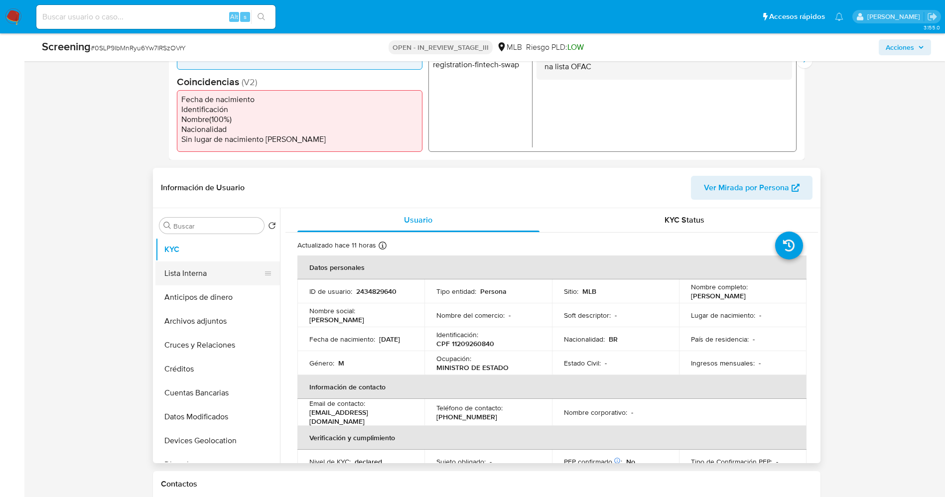
click at [210, 264] on button "Lista Interna" at bounding box center [213, 274] width 117 height 24
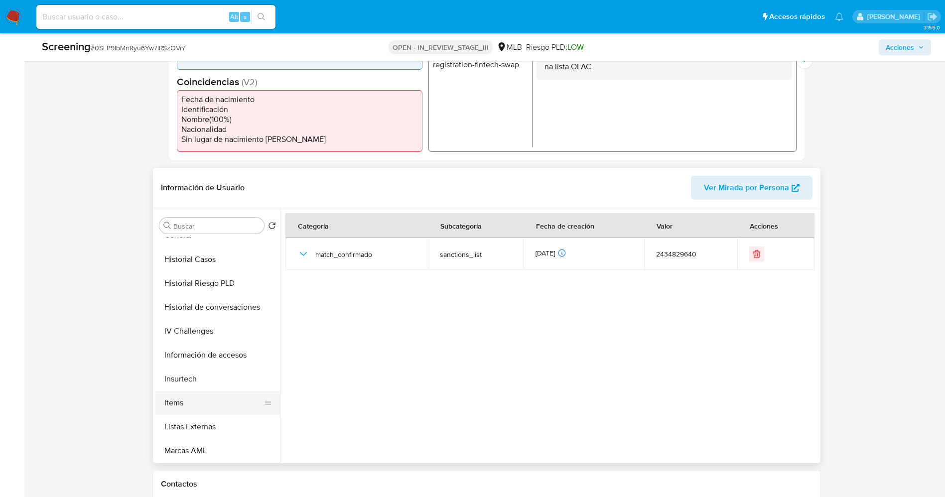
scroll to position [374, 0]
click at [205, 446] on button "Restricciones Nuevo Mundo" at bounding box center [213, 450] width 117 height 24
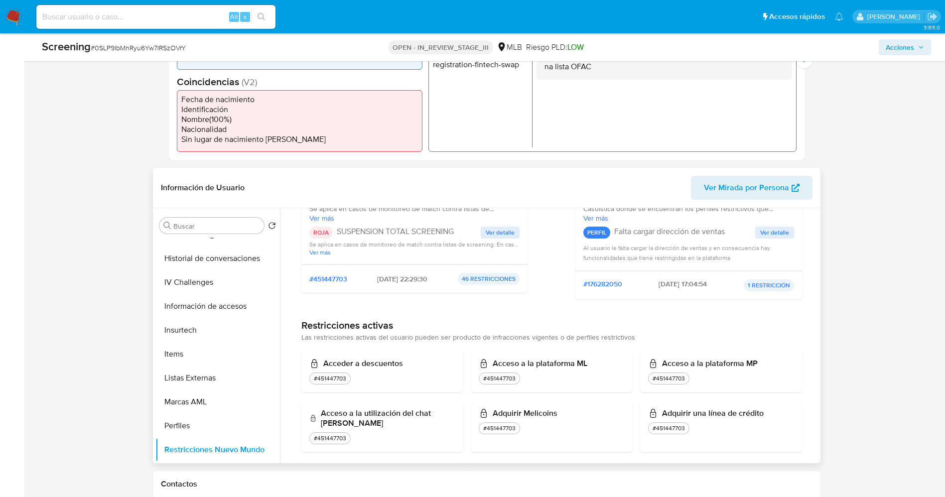
scroll to position [224, 0]
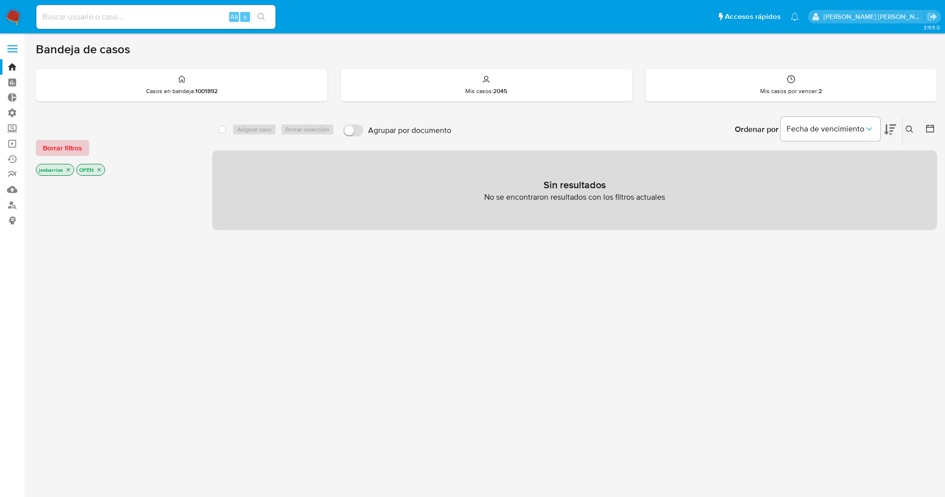
click at [58, 154] on span "Borrar filtros" at bounding box center [62, 148] width 39 height 14
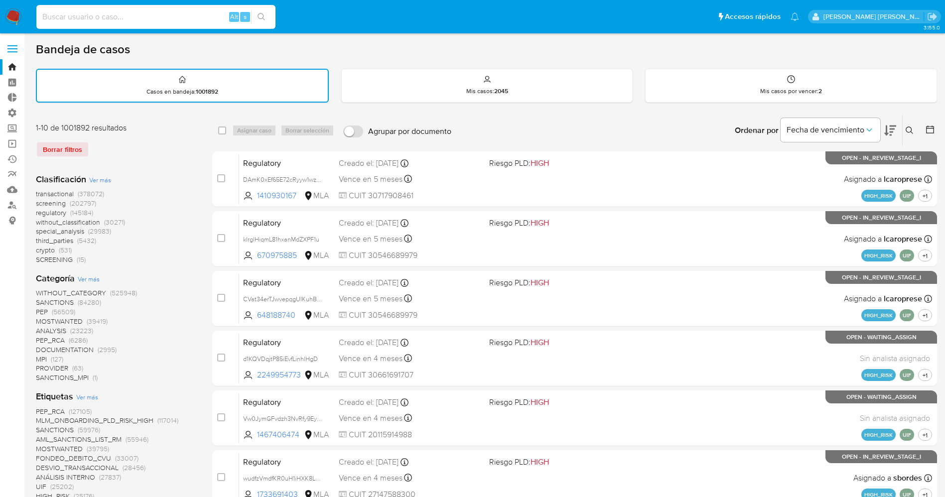
click at [141, 13] on input at bounding box center [155, 16] width 239 height 13
paste input "lGgPN8T3beqEREm0zM2aiVxY"
type input "lGgPN8T3beqEREm0zM2aiVxY"
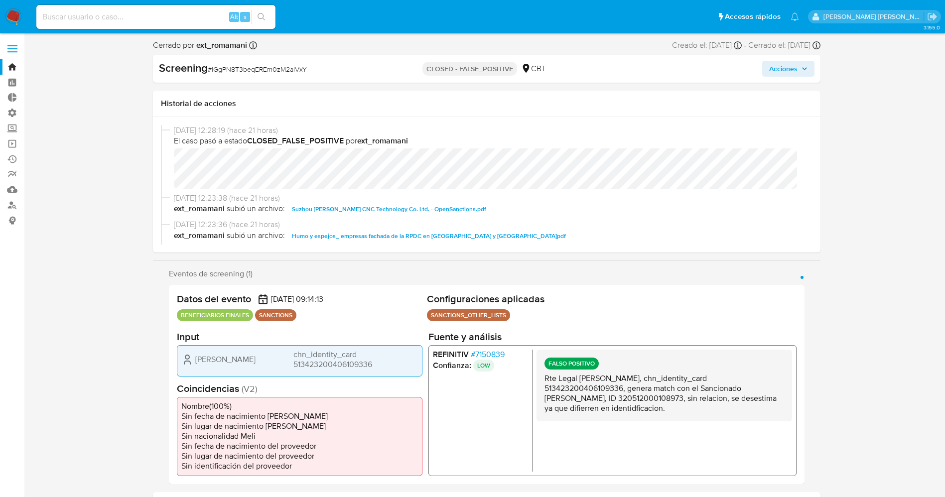
select select "10"
click at [486, 350] on span "# 7150839" at bounding box center [487, 354] width 34 height 10
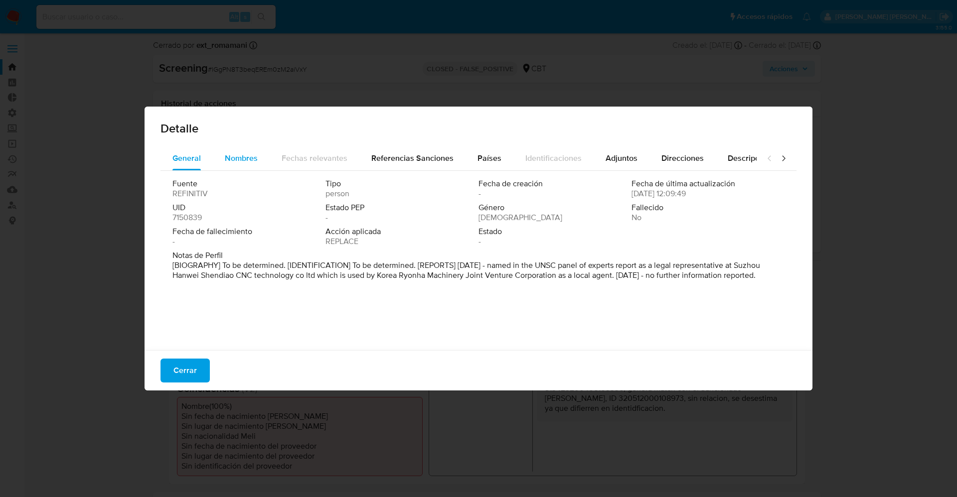
click at [235, 156] on span "Nombres" at bounding box center [241, 157] width 33 height 11
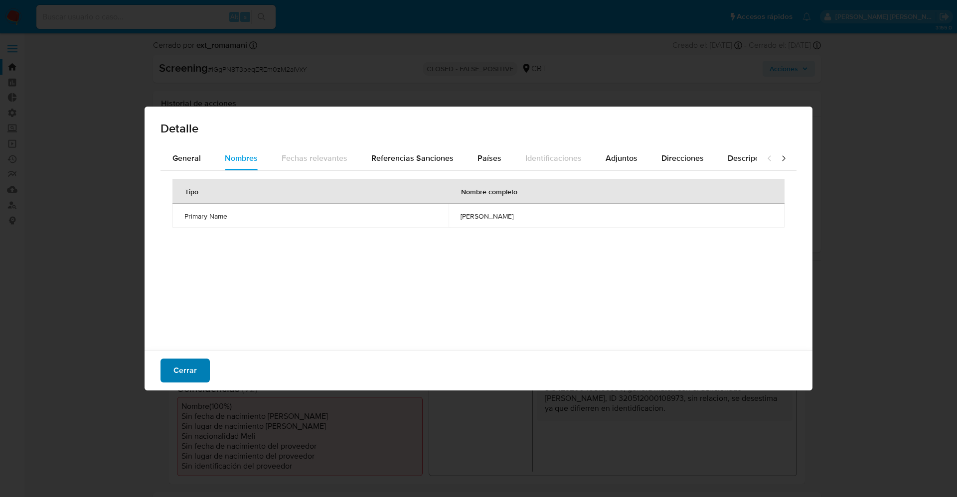
click at [184, 380] on span "Cerrar" at bounding box center [184, 371] width 23 height 22
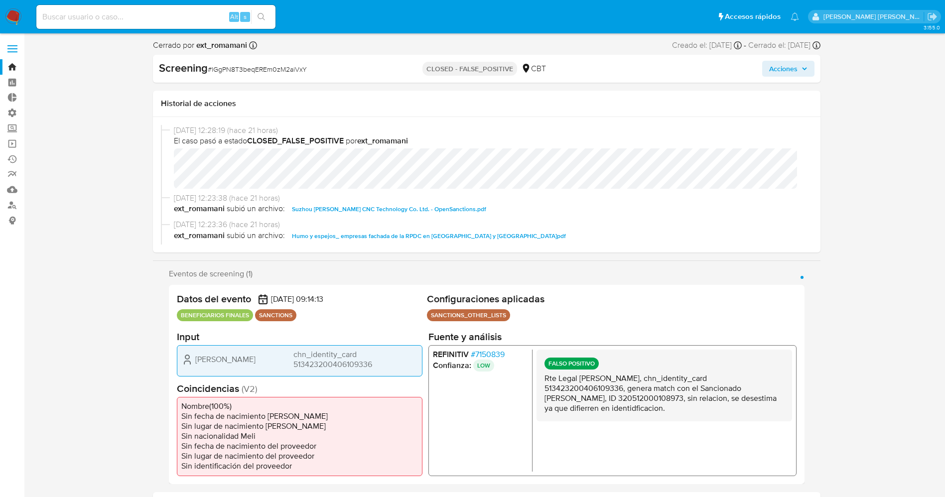
drag, startPoint x: 511, startPoint y: 354, endPoint x: 504, endPoint y: 359, distance: 9.0
click at [504, 359] on li "REFINITIV # 7150839" at bounding box center [479, 354] width 95 height 10
click at [486, 354] on span "# 7150839" at bounding box center [487, 354] width 34 height 10
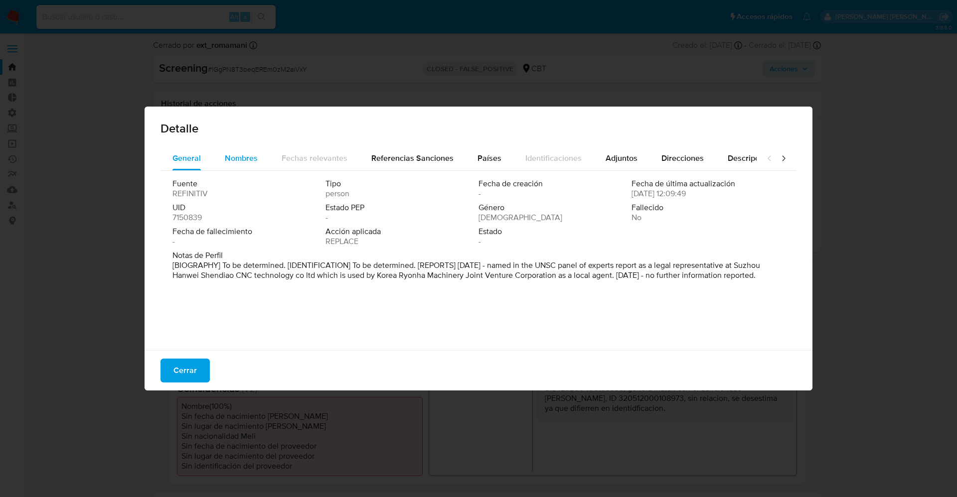
click at [242, 158] on span "Nombres" at bounding box center [241, 157] width 33 height 11
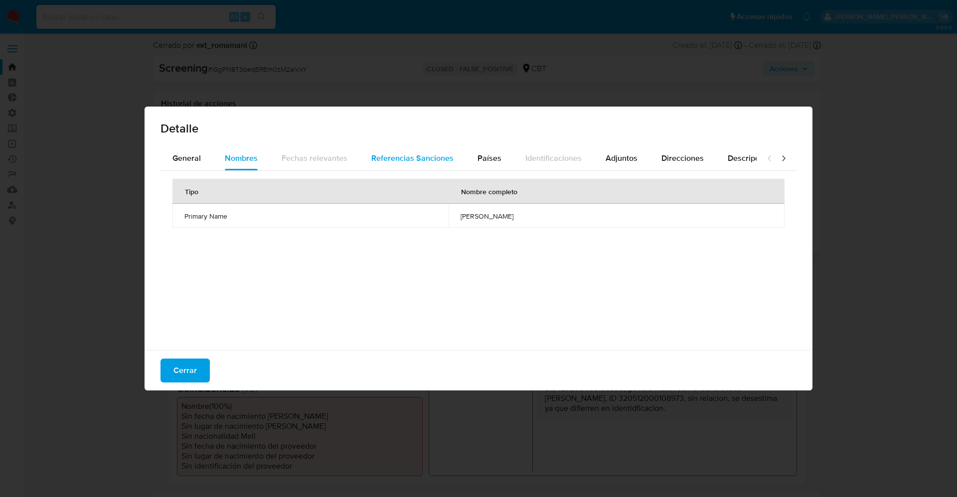
click at [449, 155] on span "Referencias Sanciones" at bounding box center [412, 157] width 82 height 11
click at [189, 157] on span "General" at bounding box center [186, 157] width 28 height 11
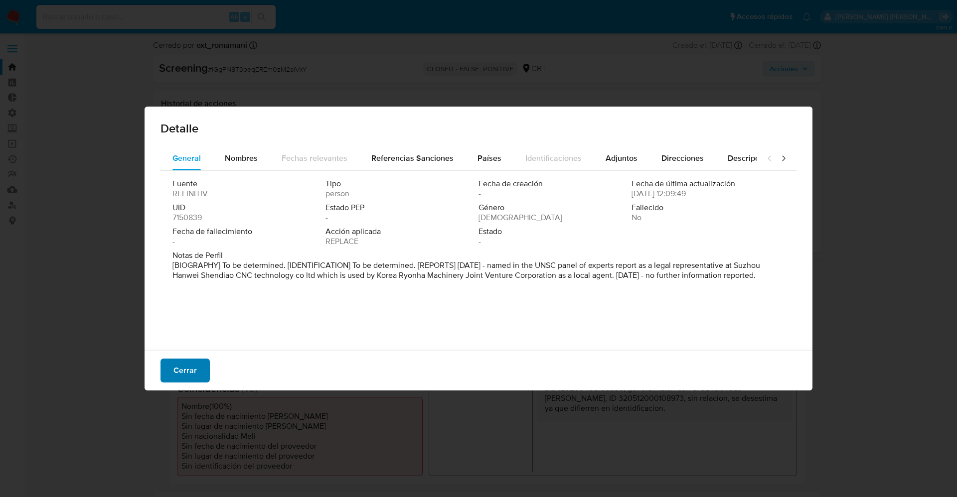
click at [188, 373] on span "Cerrar" at bounding box center [184, 371] width 23 height 22
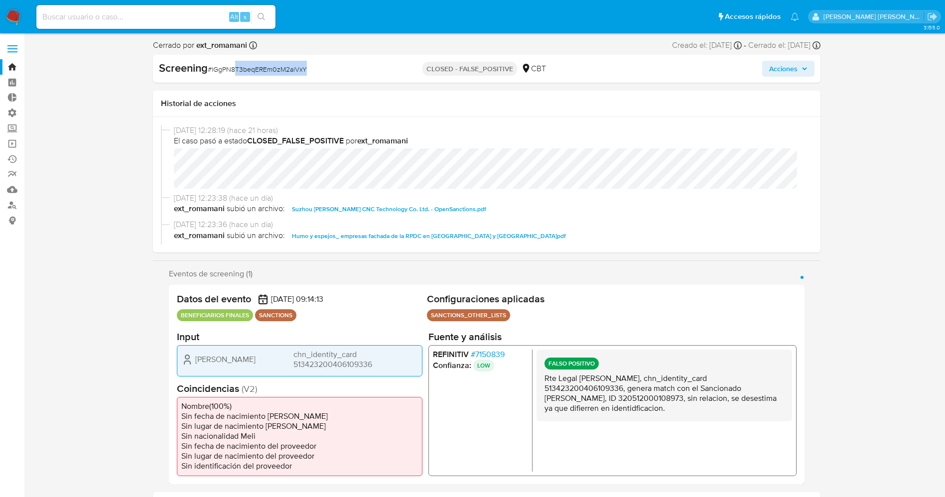
drag, startPoint x: 318, startPoint y: 69, endPoint x: 460, endPoint y: 350, distance: 315.0
click at [234, 72] on div "Screening # lGgPN8T3beqEREm0zM2aiVxY" at bounding box center [266, 68] width 215 height 15
drag, startPoint x: 515, startPoint y: 351, endPoint x: 505, endPoint y: 355, distance: 10.7
click at [505, 355] on li "REFINITIV # 7150839" at bounding box center [479, 354] width 95 height 10
click at [152, 17] on input at bounding box center [155, 16] width 239 height 13
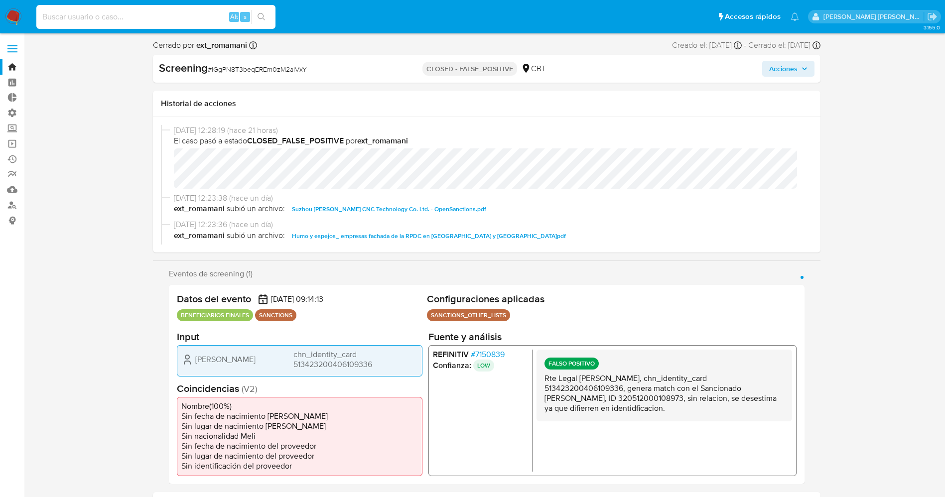
paste input "2049476191"
type input "2049476191"
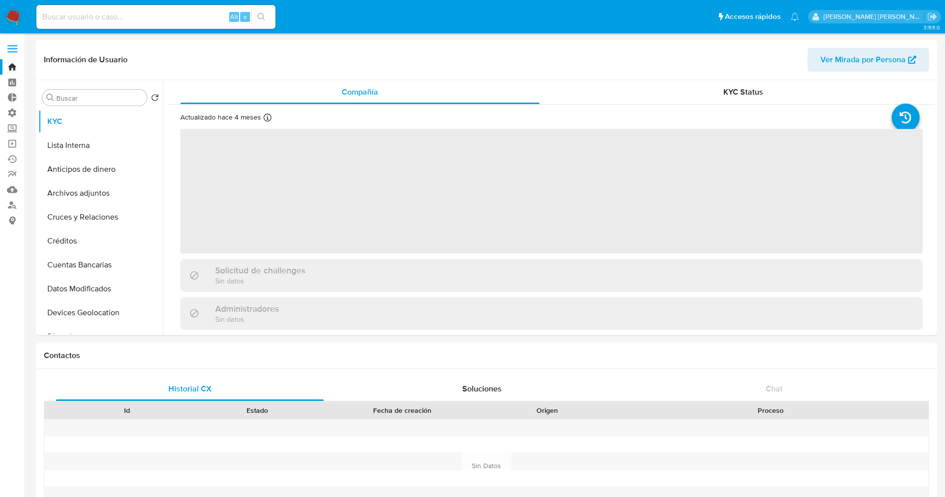
select select "10"
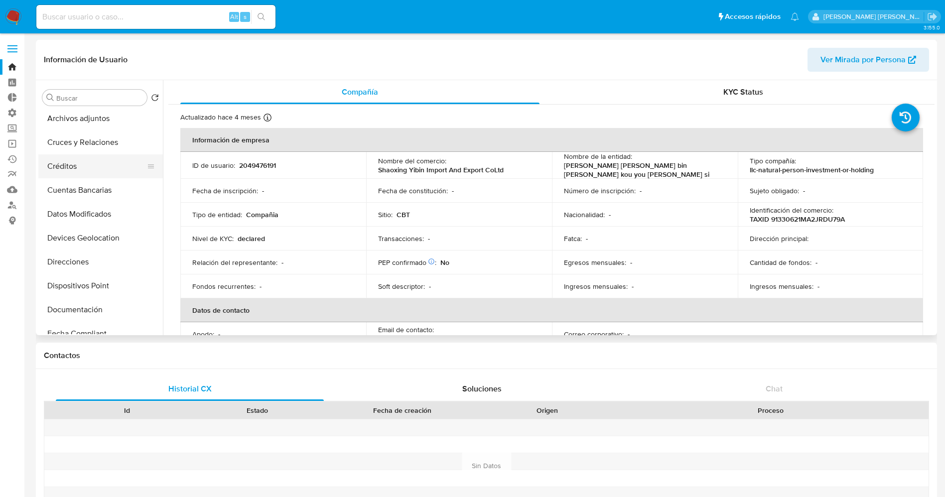
scroll to position [149, 0]
click at [88, 304] on button "Historial Casos" at bounding box center [96, 307] width 117 height 24
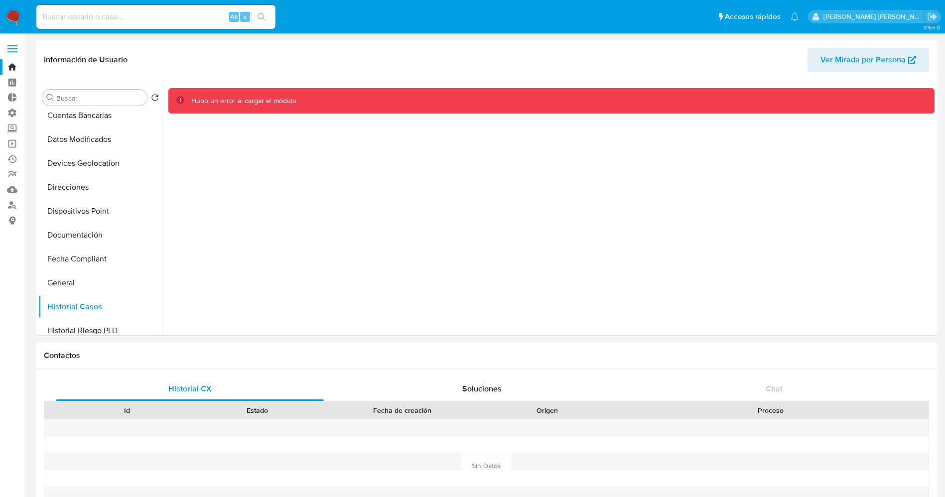
click at [158, 19] on input at bounding box center [155, 16] width 239 height 13
paste input "2212048261"
type input "2212048261"
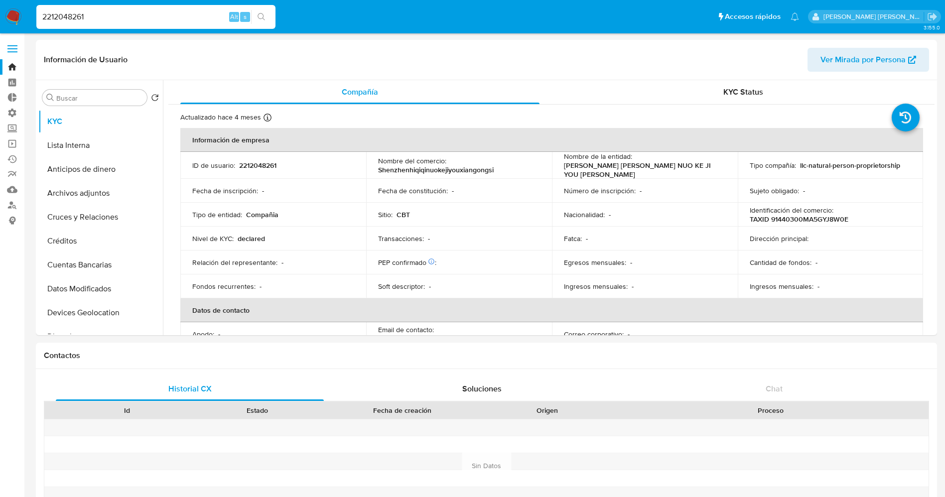
select select "10"
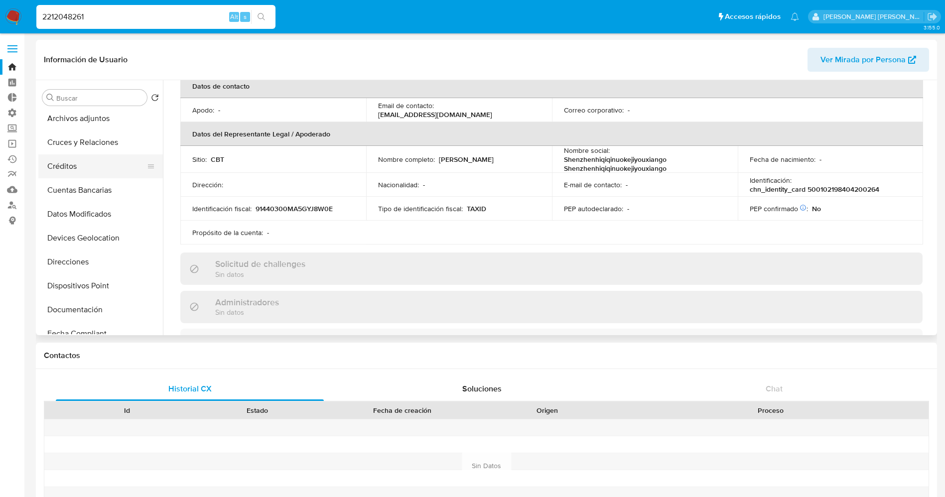
scroll to position [149, 0]
click at [93, 231] on button "Documentación" at bounding box center [96, 235] width 117 height 24
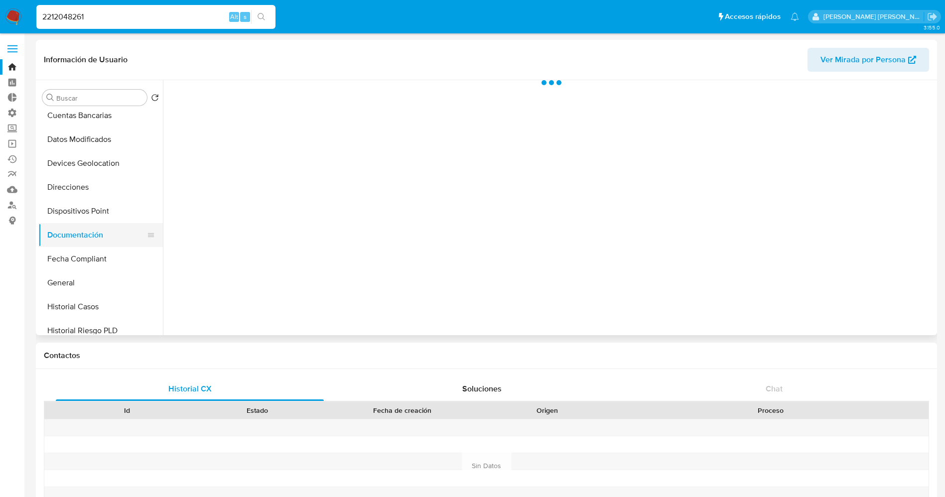
scroll to position [0, 0]
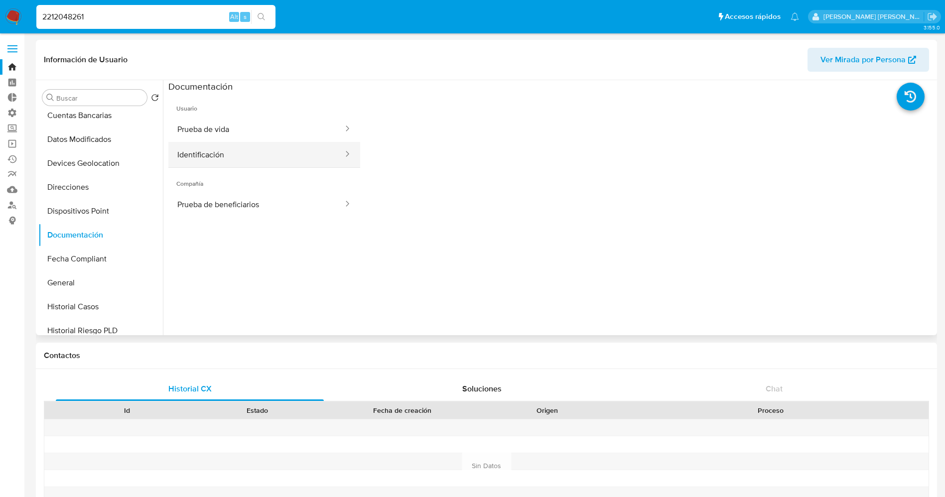
click at [220, 156] on button "Identificación" at bounding box center [256, 154] width 176 height 25
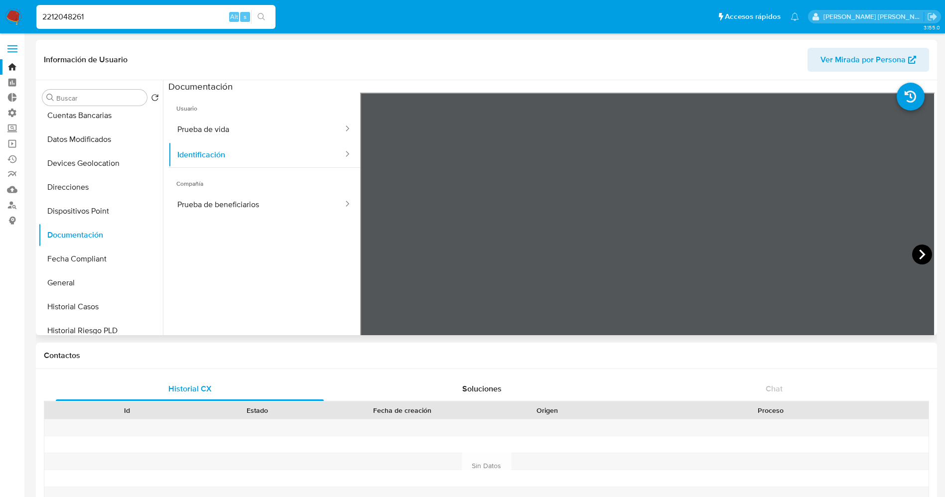
click at [913, 254] on icon at bounding box center [922, 255] width 20 height 20
click at [258, 129] on button "Prueba de vida" at bounding box center [256, 129] width 176 height 25
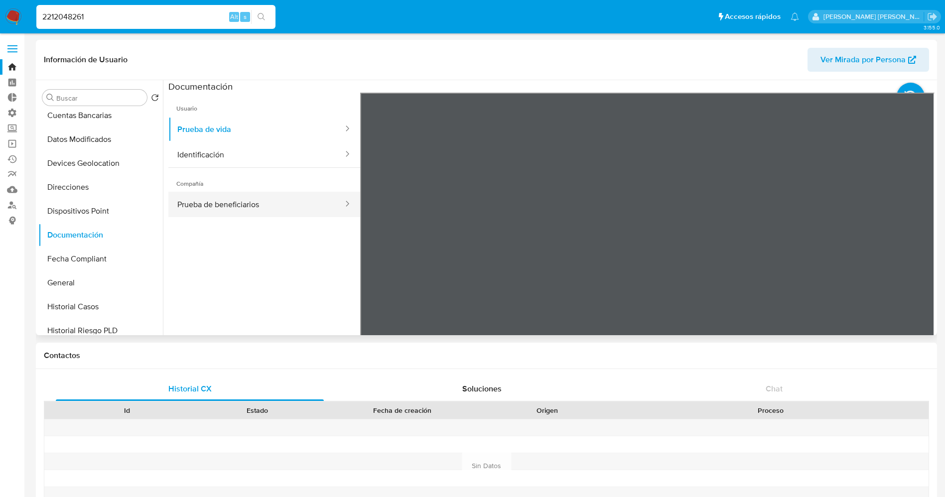
click at [232, 202] on button "Prueba de beneficiarios" at bounding box center [256, 204] width 176 height 25
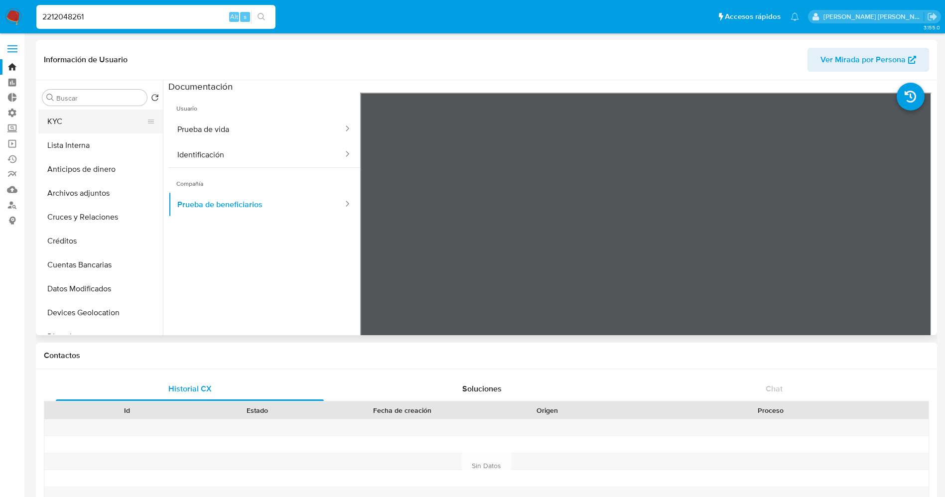
click at [81, 124] on button "KYC" at bounding box center [96, 122] width 117 height 24
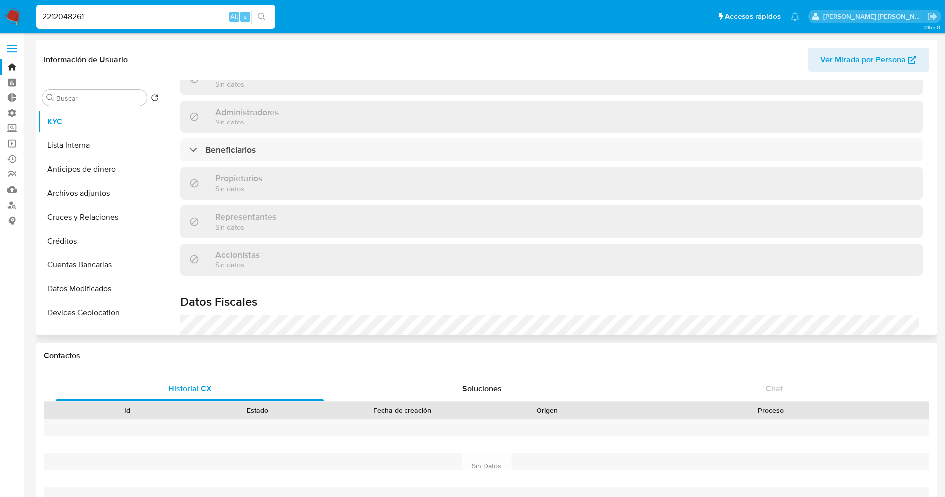
scroll to position [448, 0]
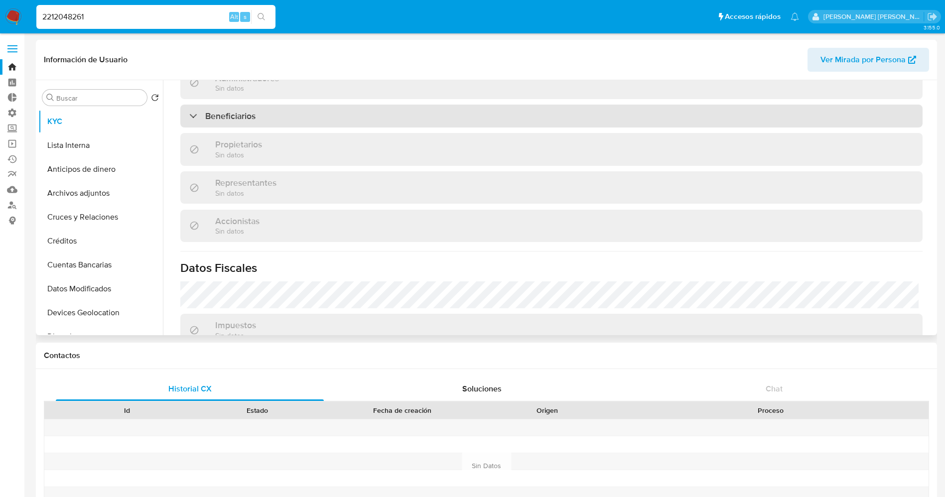
click at [290, 119] on div "Beneficiarios" at bounding box center [551, 116] width 742 height 23
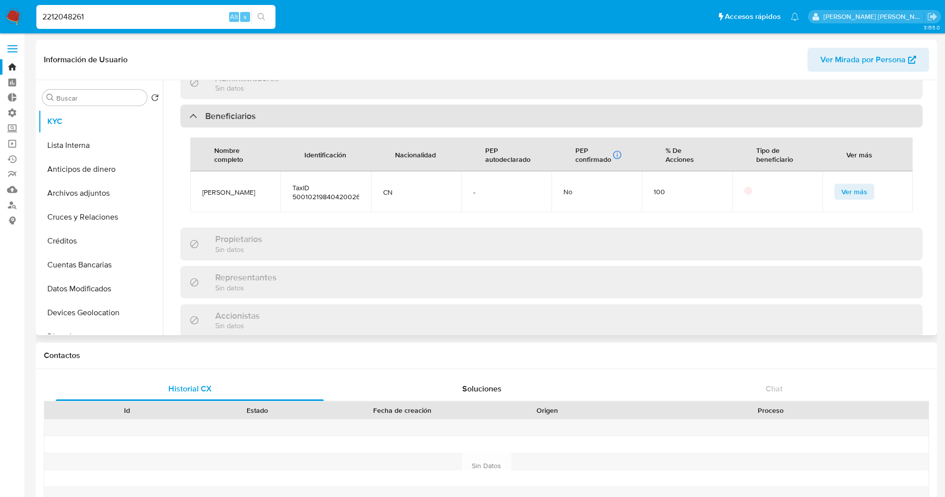
click at [290, 119] on div "Beneficiarios" at bounding box center [551, 116] width 742 height 23
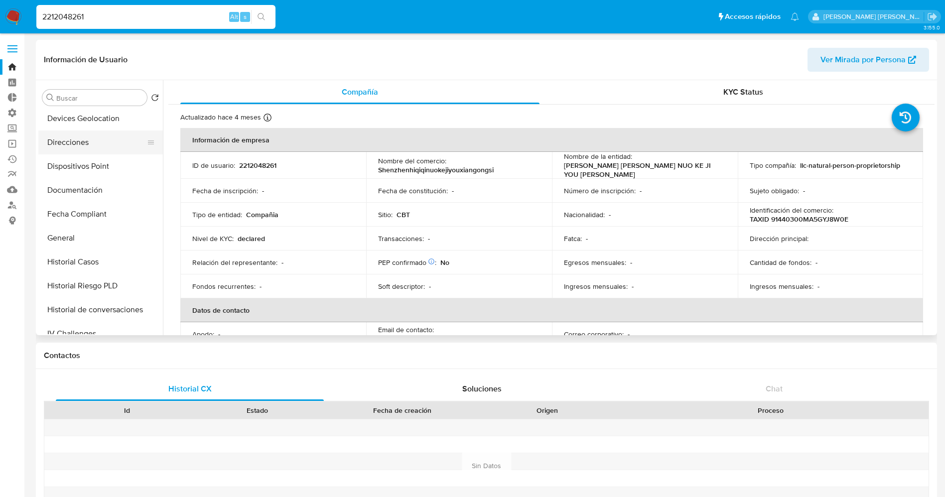
scroll to position [224, 0]
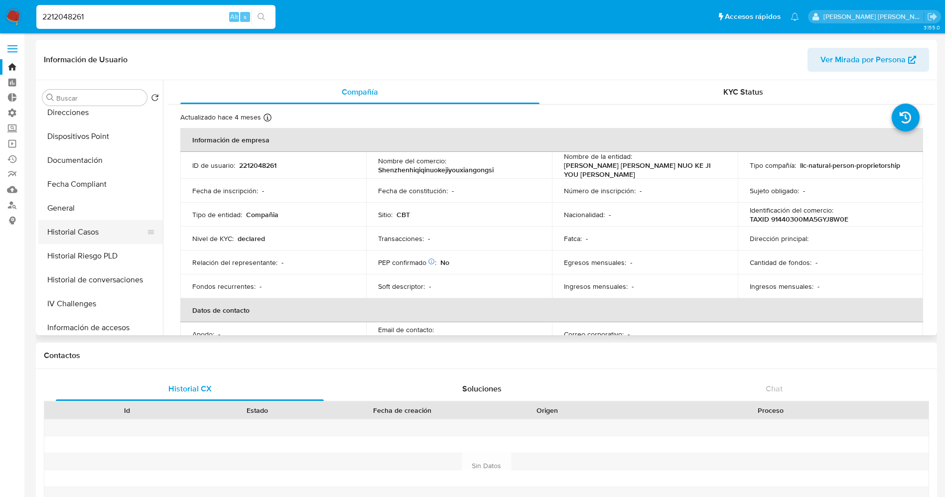
click at [78, 236] on button "Historial Casos" at bounding box center [96, 232] width 117 height 24
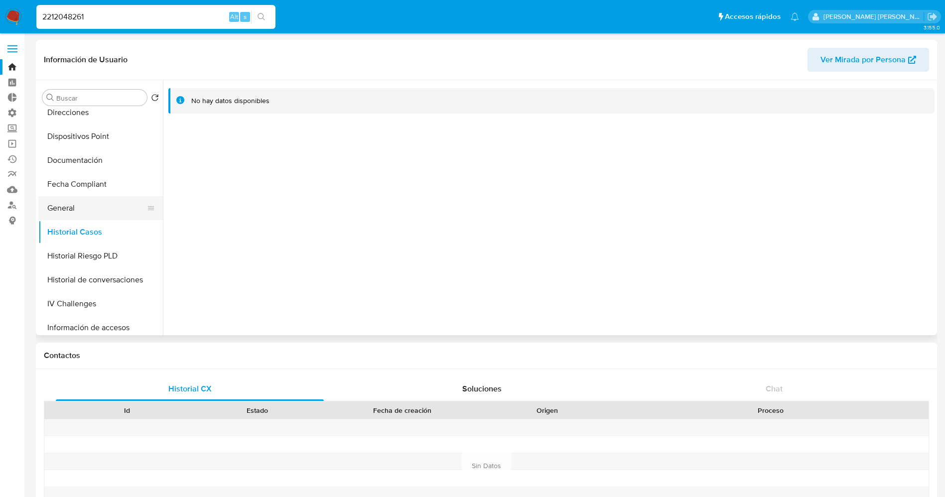
scroll to position [0, 0]
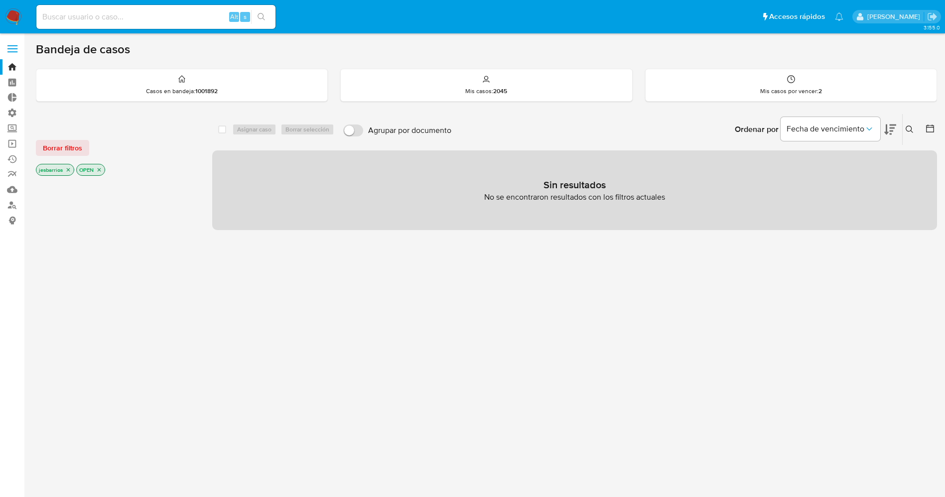
click at [68, 170] on icon "close-filter" at bounding box center [68, 169] width 3 height 3
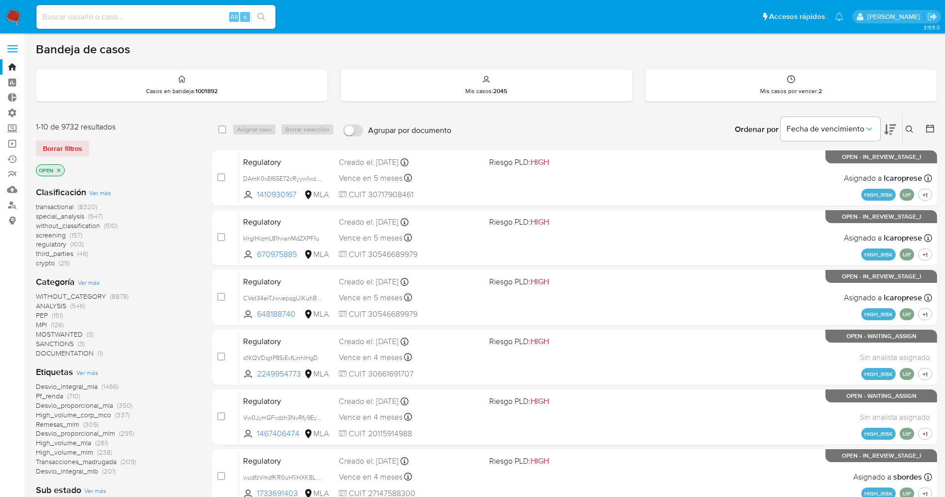
click at [93, 368] on span "Ver más" at bounding box center [87, 372] width 22 height 9
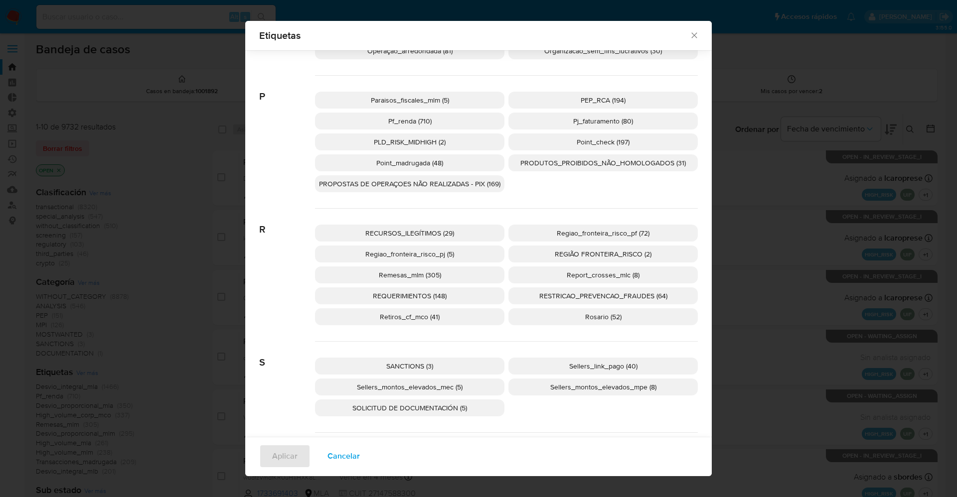
scroll to position [1625, 0]
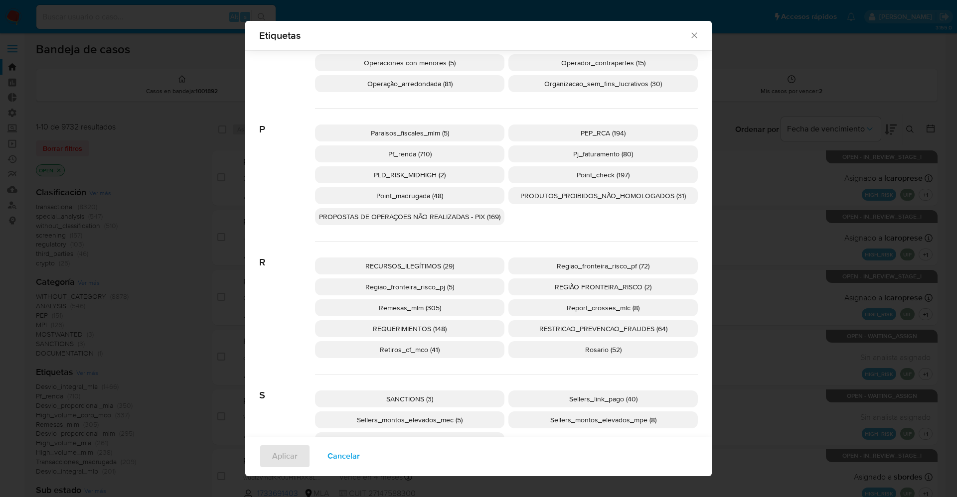
click at [611, 118] on div "Paraisos_fiscales_mlm (5) PEP_RCA (194) Pf_renda (710) Pj_faturamento (80) PLD_…" at bounding box center [506, 175] width 383 height 133
click at [613, 126] on p "PEP_RCA (194)" at bounding box center [602, 133] width 189 height 17
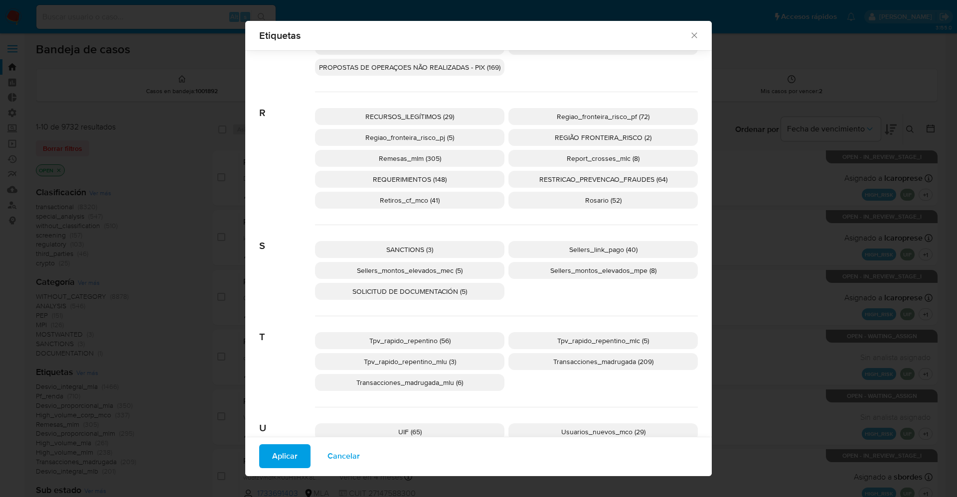
click at [444, 247] on p "SANCTIONS (3)" at bounding box center [409, 249] width 189 height 17
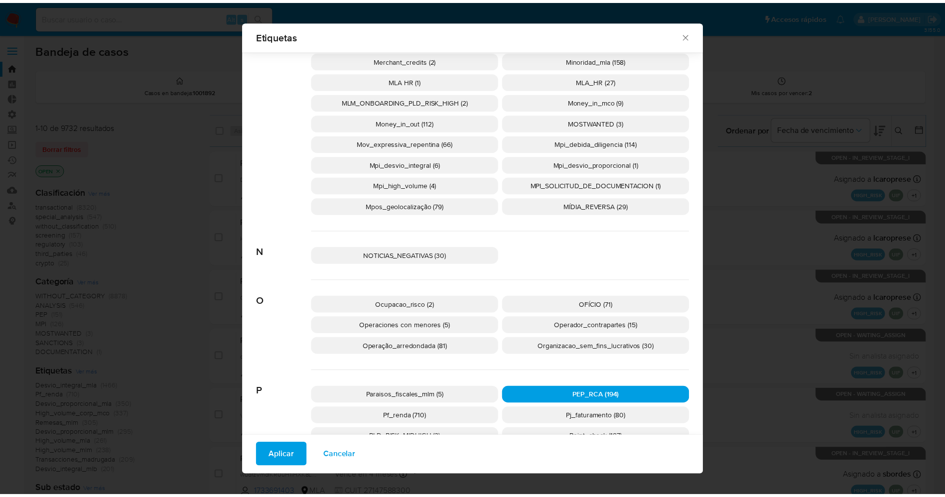
scroll to position [1287, 0]
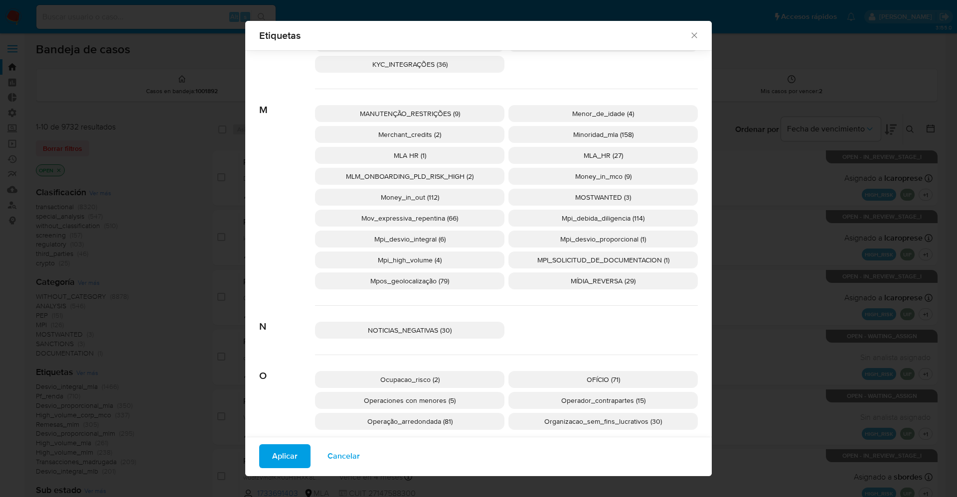
click at [295, 448] on button "Aplicar" at bounding box center [284, 456] width 51 height 24
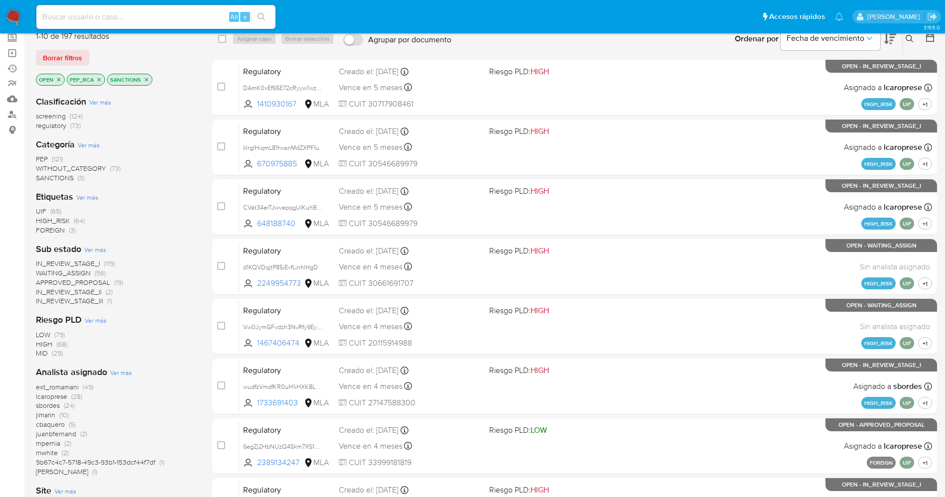
scroll to position [65, 0]
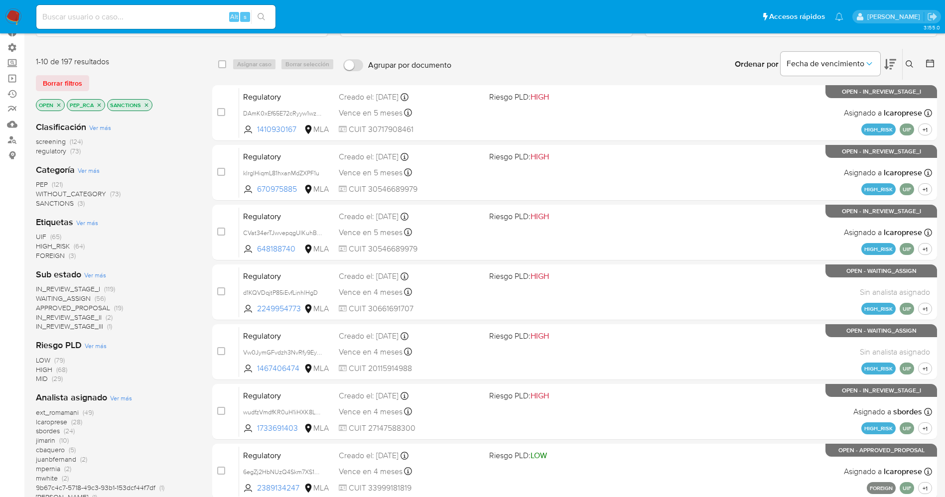
click at [70, 297] on span "WAITING_ASSIGN" at bounding box center [63, 298] width 55 height 10
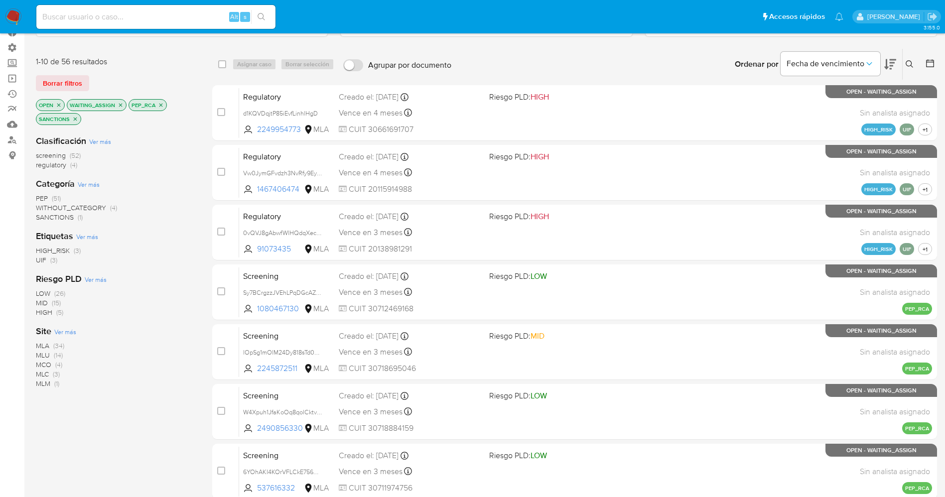
click at [67, 331] on span "Ver más" at bounding box center [65, 331] width 22 height 9
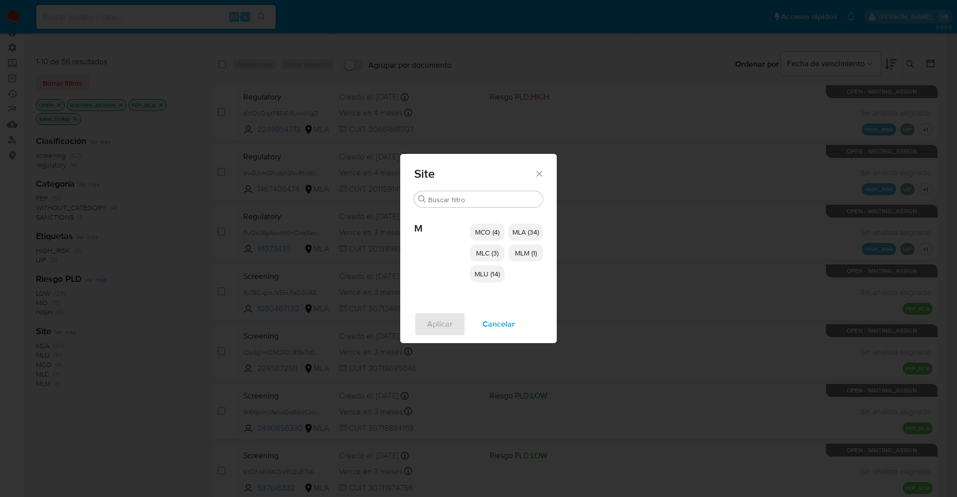
click at [497, 226] on p "MCO (4)" at bounding box center [487, 232] width 34 height 17
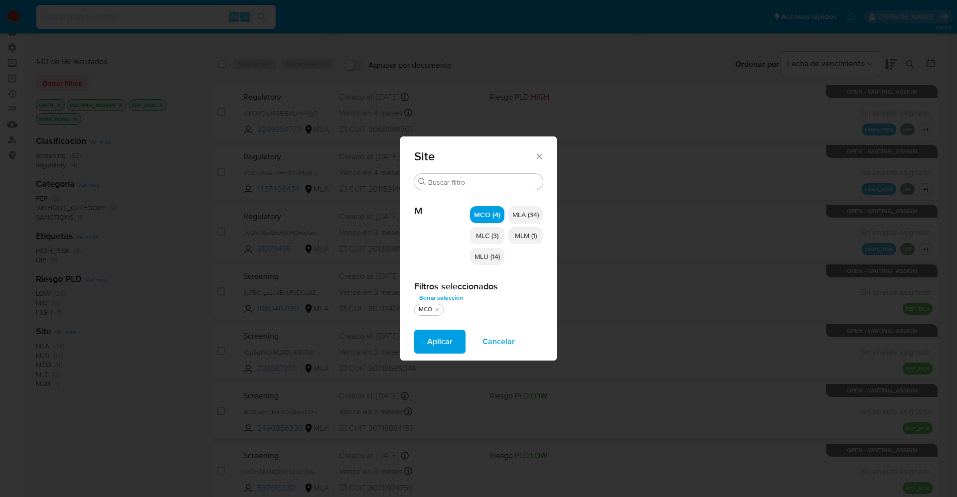
click at [496, 237] on span "MLC (3)" at bounding box center [487, 236] width 22 height 10
click at [494, 256] on span "MLU (14)" at bounding box center [486, 257] width 25 height 10
click at [521, 239] on span "MLM (1)" at bounding box center [526, 236] width 22 height 10
click at [452, 338] on button "Aplicar" at bounding box center [438, 342] width 51 height 24
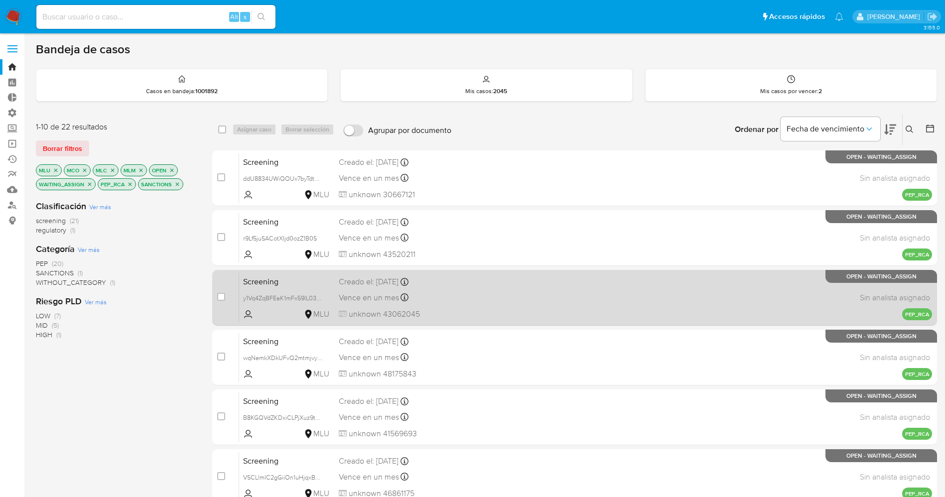
scroll to position [289, 0]
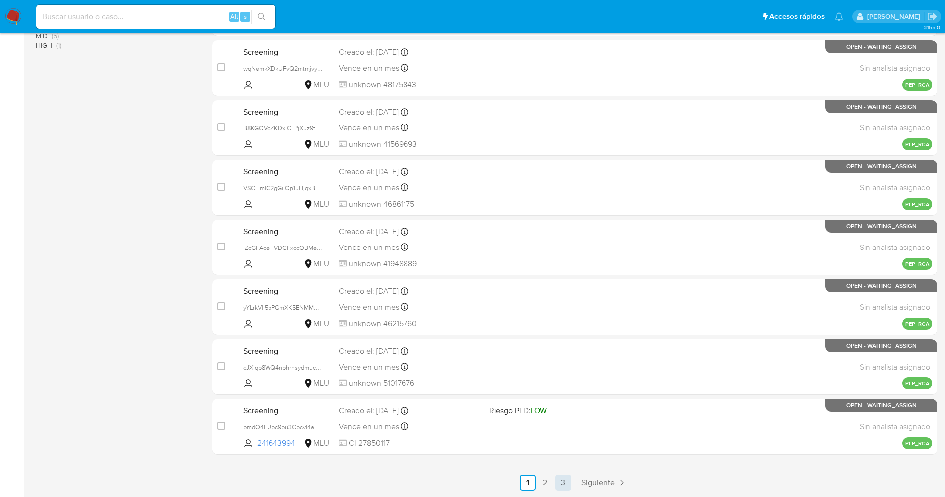
click at [566, 481] on link "3" at bounding box center [563, 483] width 16 height 16
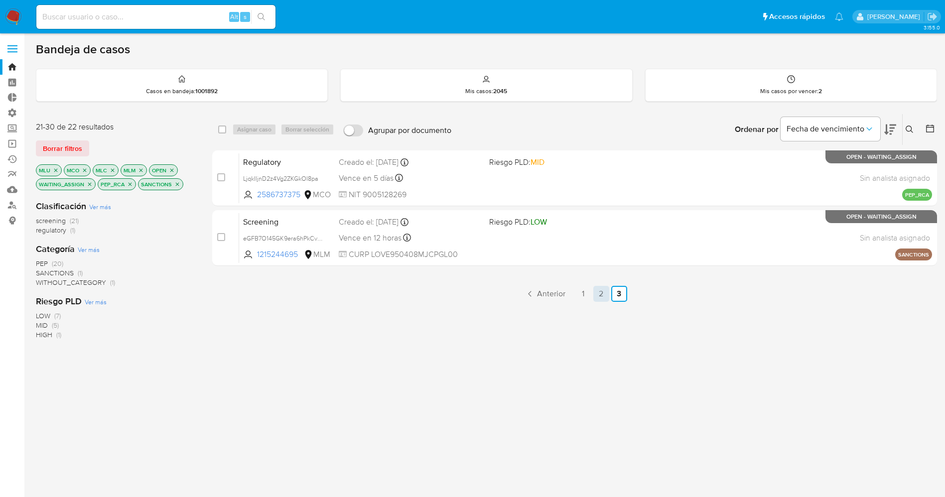
click at [605, 297] on link "2" at bounding box center [601, 294] width 16 height 16
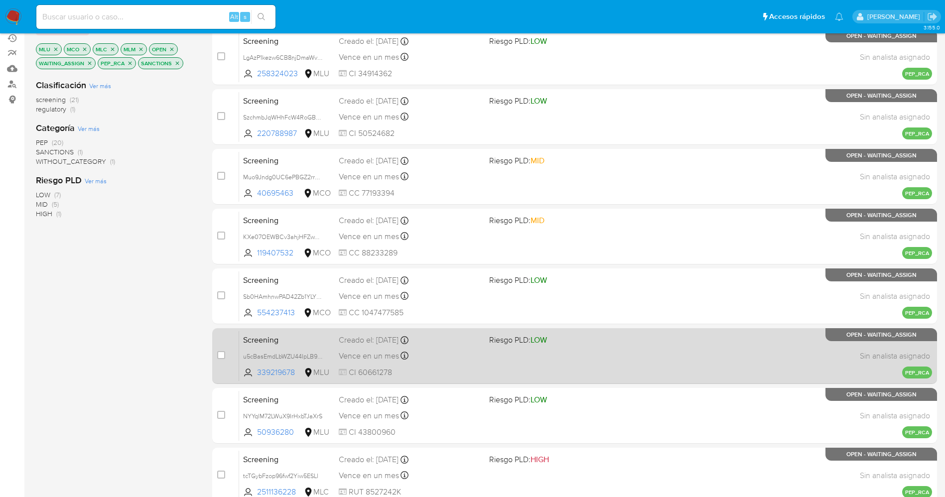
scroll to position [289, 0]
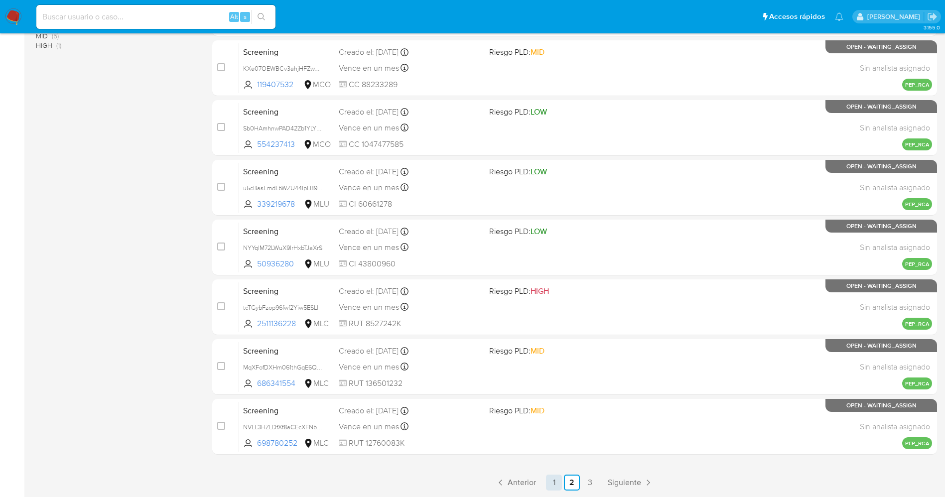
click at [549, 484] on link "1" at bounding box center [554, 483] width 16 height 16
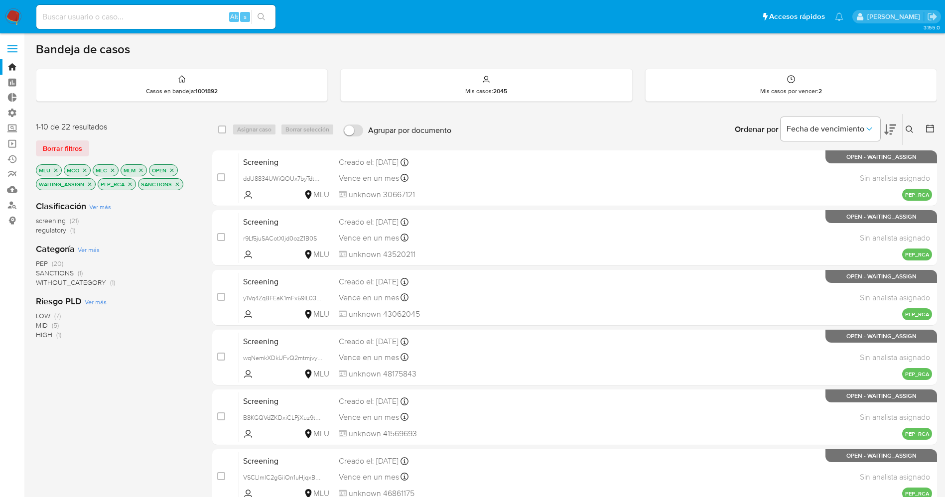
click at [17, 12] on img at bounding box center [13, 16] width 17 height 17
